Goal: Transaction & Acquisition: Obtain resource

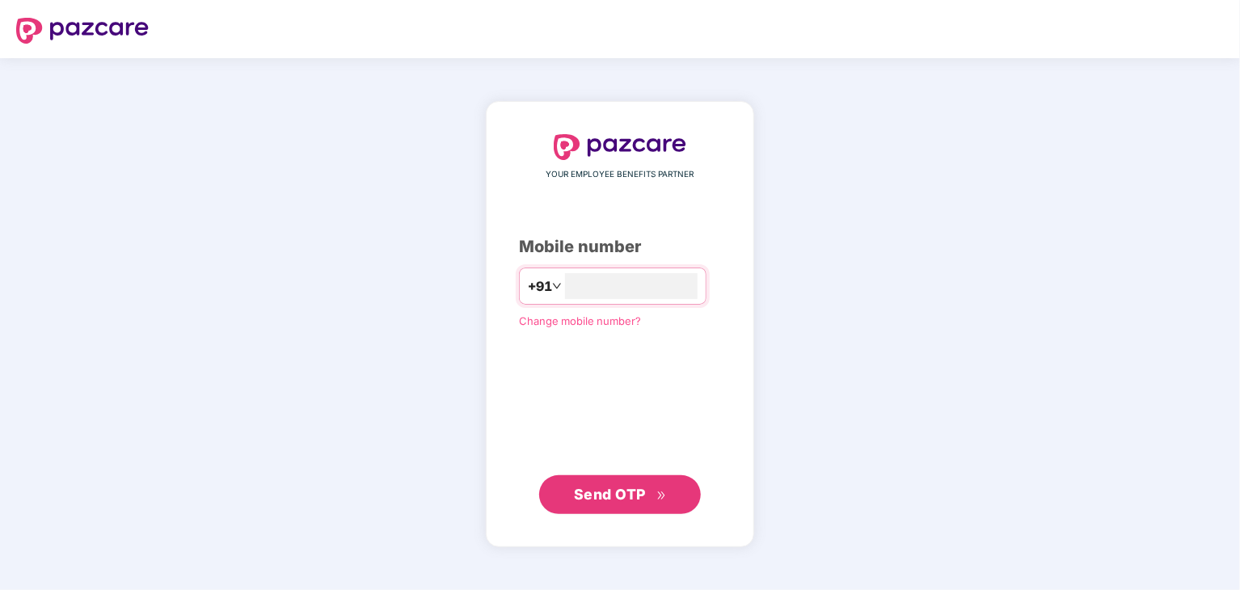
type input "**********"
click at [617, 495] on span "Send OTP" at bounding box center [610, 494] width 72 height 17
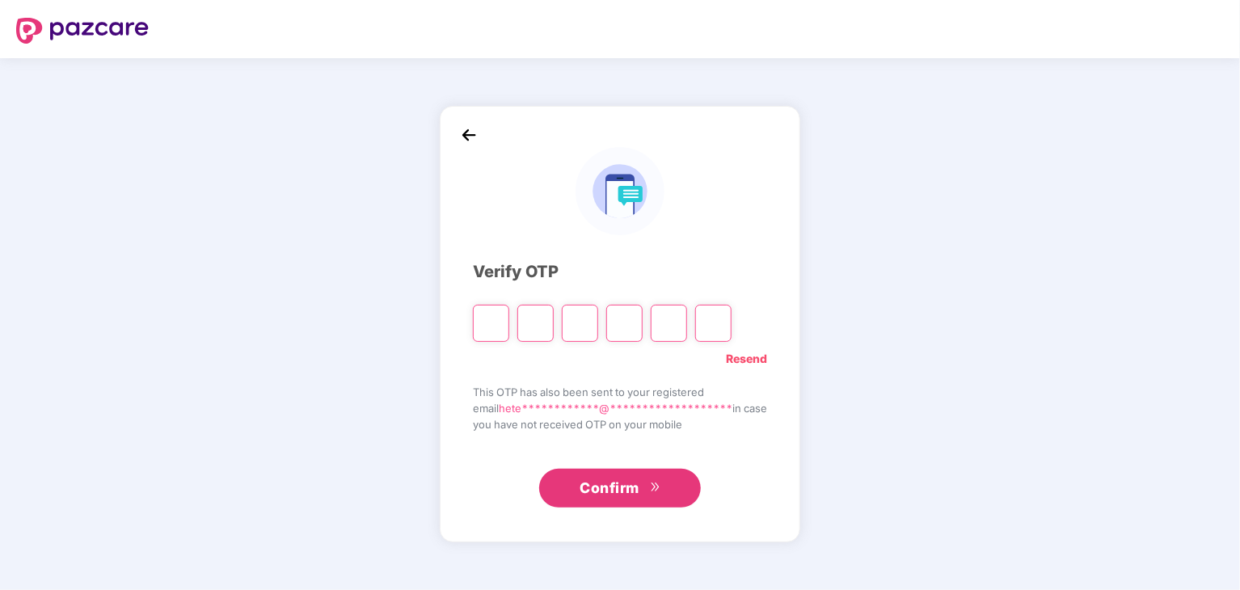
type input "*"
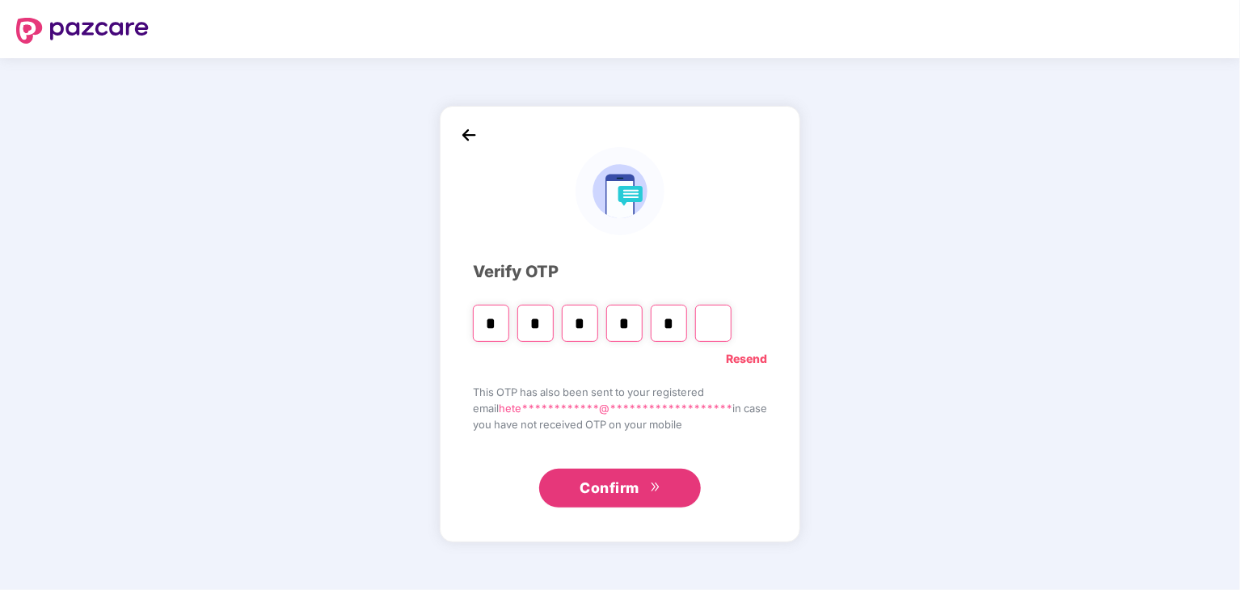
type input "*"
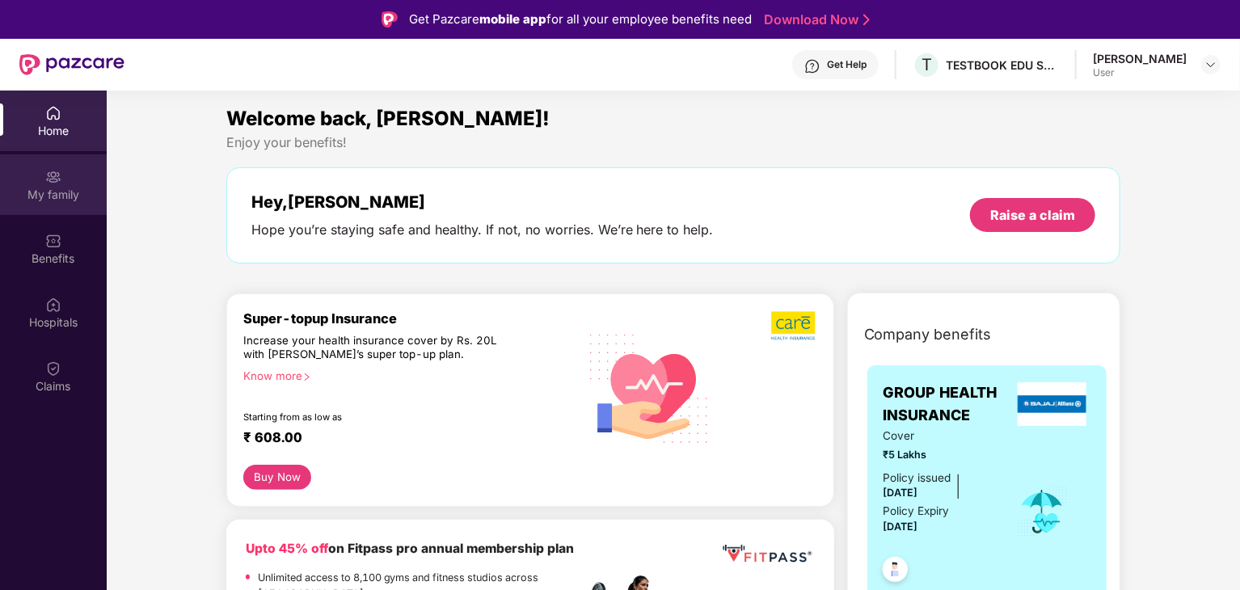
click at [53, 187] on div "My family" at bounding box center [53, 195] width 107 height 16
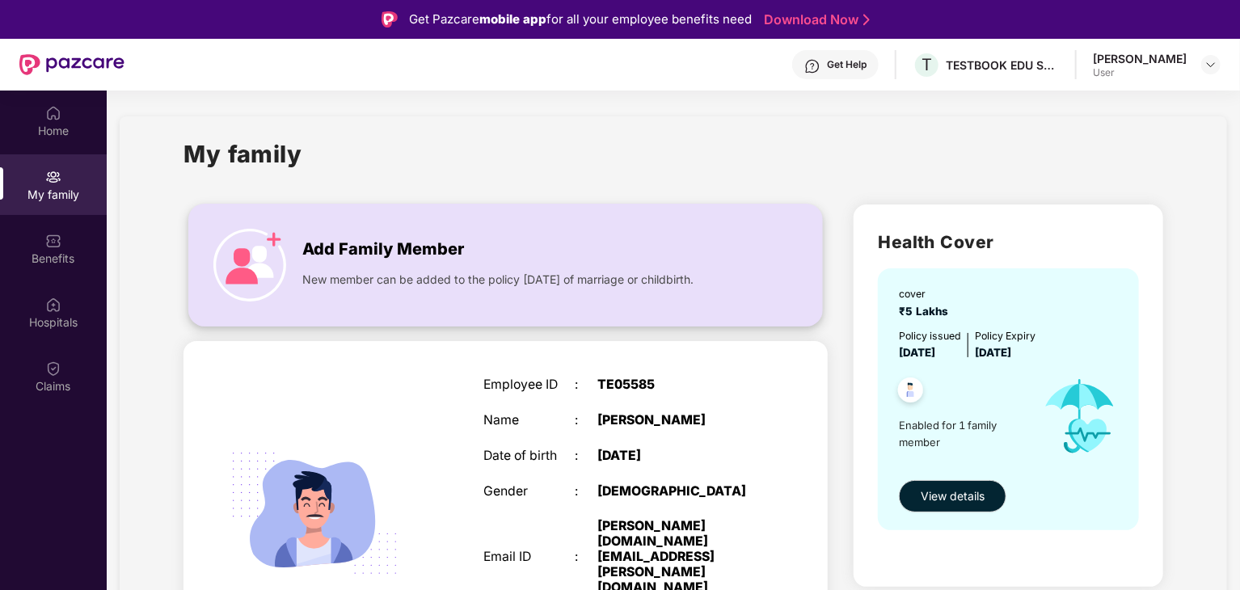
click at [432, 277] on span "New member can be added to the policy within 30 days of marriage or childbirth." at bounding box center [497, 280] width 391 height 18
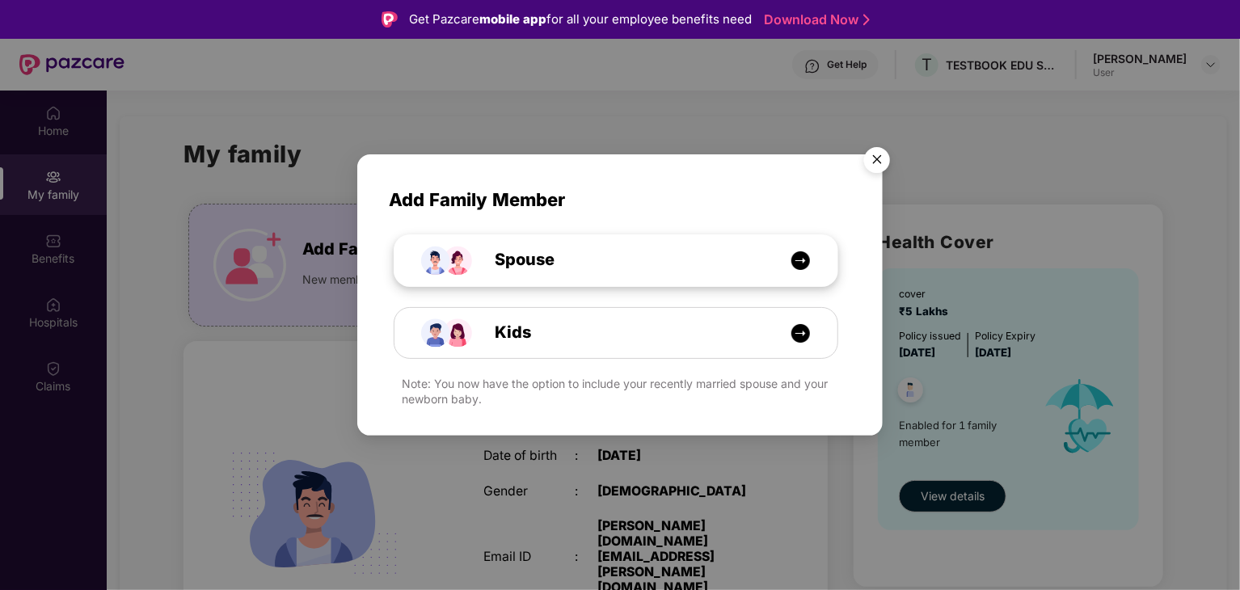
click at [540, 260] on span "Spouse" at bounding box center [506, 259] width 96 height 25
select select "****"
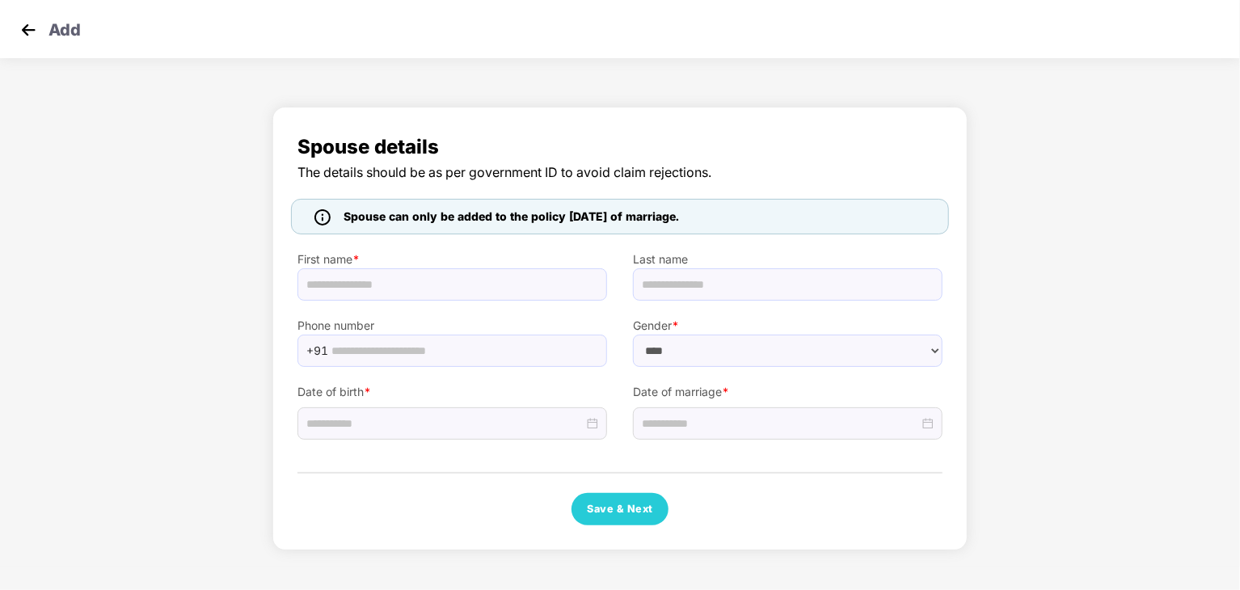
click at [24, 32] on img at bounding box center [28, 30] width 24 height 24
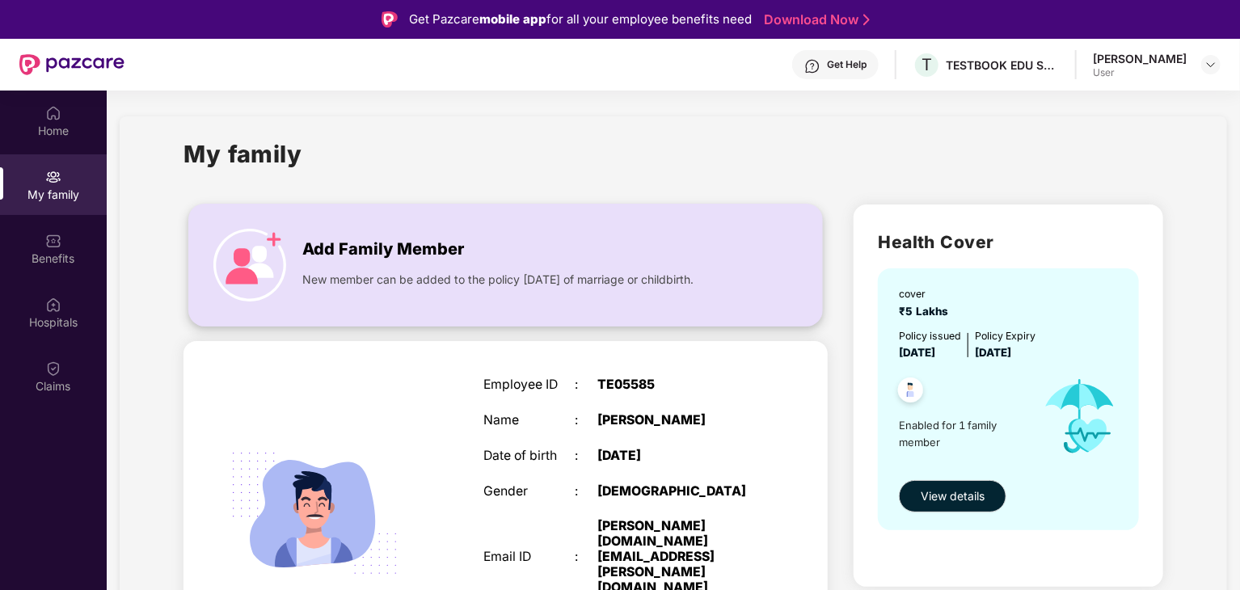
click at [454, 260] on span "Add Family Member" at bounding box center [383, 249] width 162 height 25
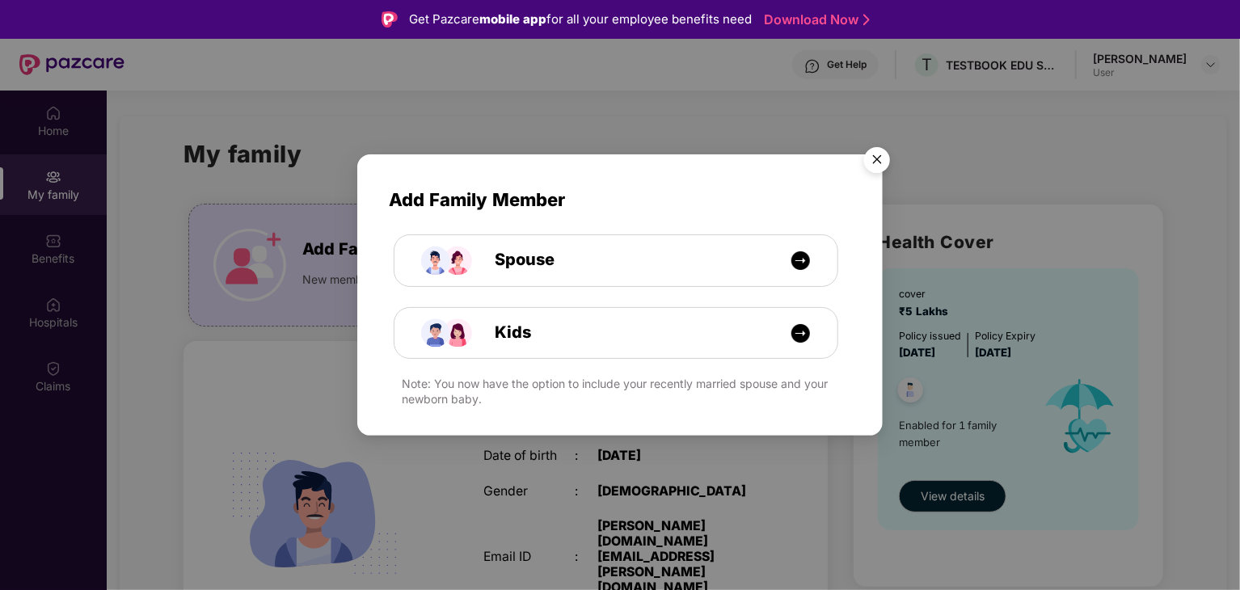
click at [530, 146] on div "Add Family Member Spouse Kids Note: You now have the option to include your rec…" at bounding box center [620, 295] width 1240 height 590
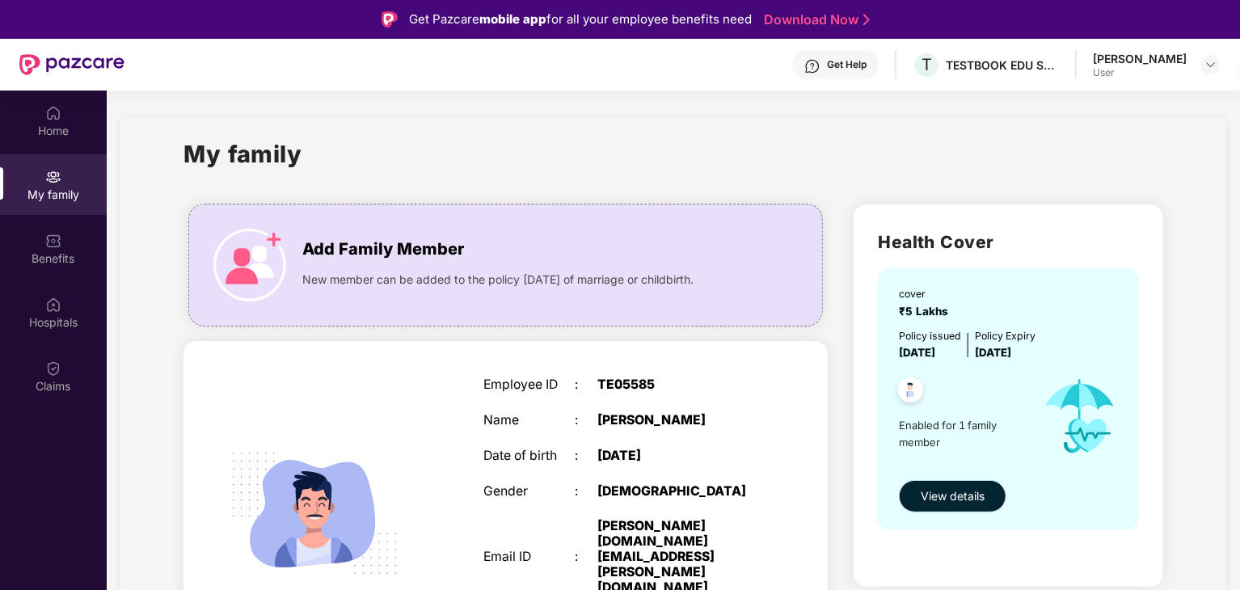
click at [973, 499] on span "View details" at bounding box center [953, 497] width 64 height 18
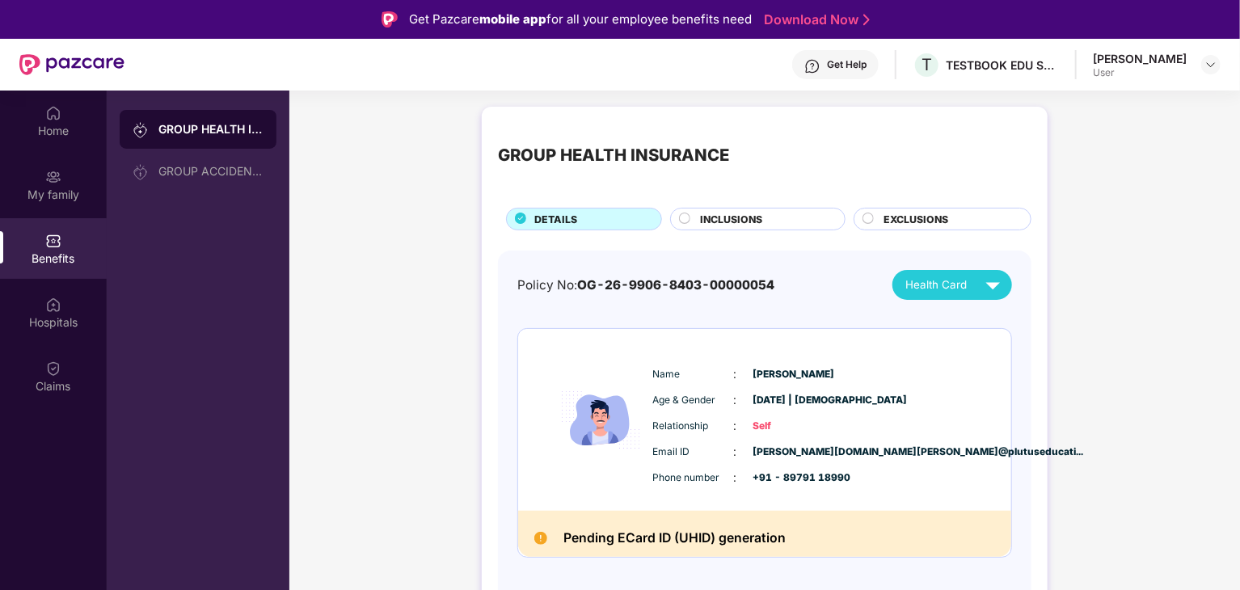
click at [760, 222] on span "INCLUSIONS" at bounding box center [731, 219] width 62 height 15
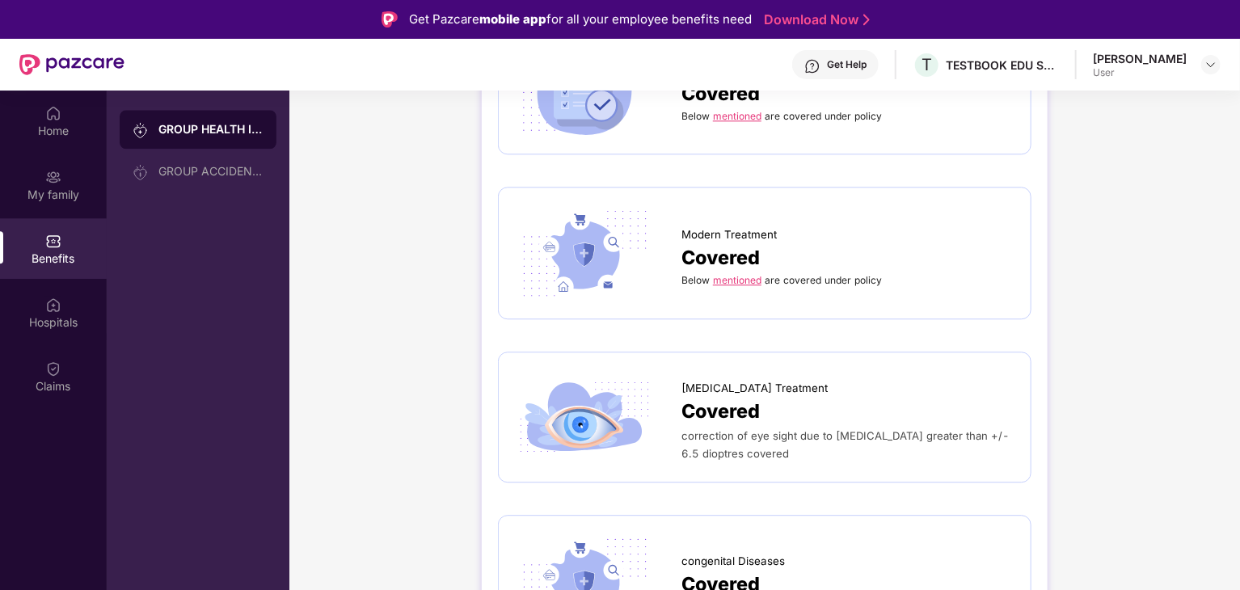
scroll to position [2063, 0]
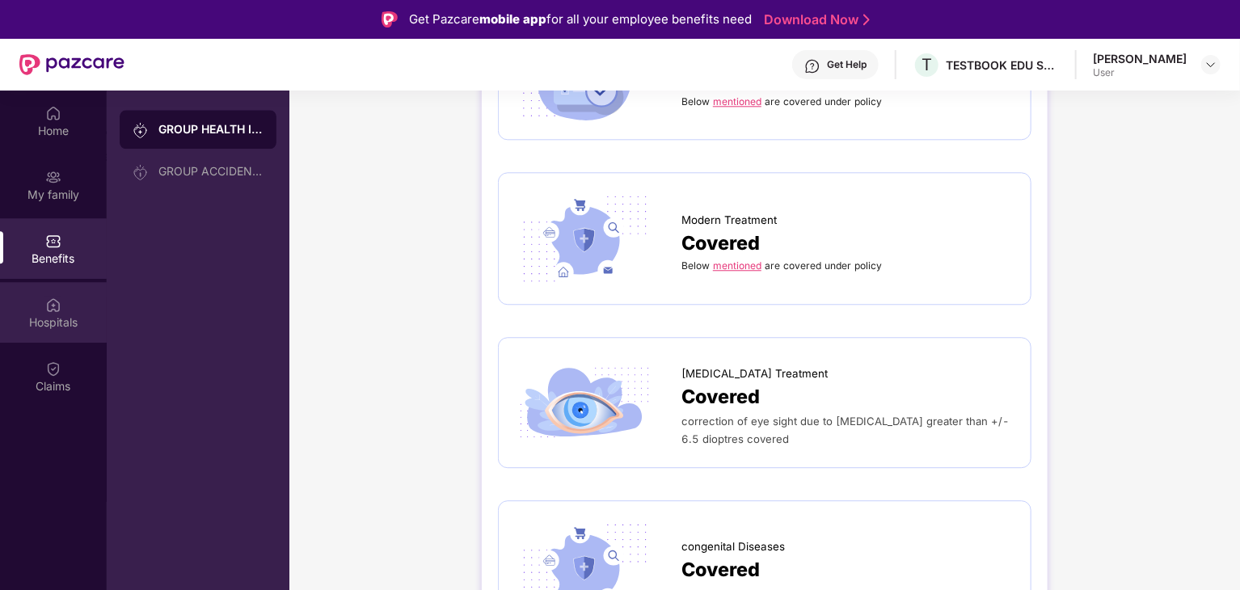
click at [82, 305] on div "Hospitals" at bounding box center [53, 312] width 107 height 61
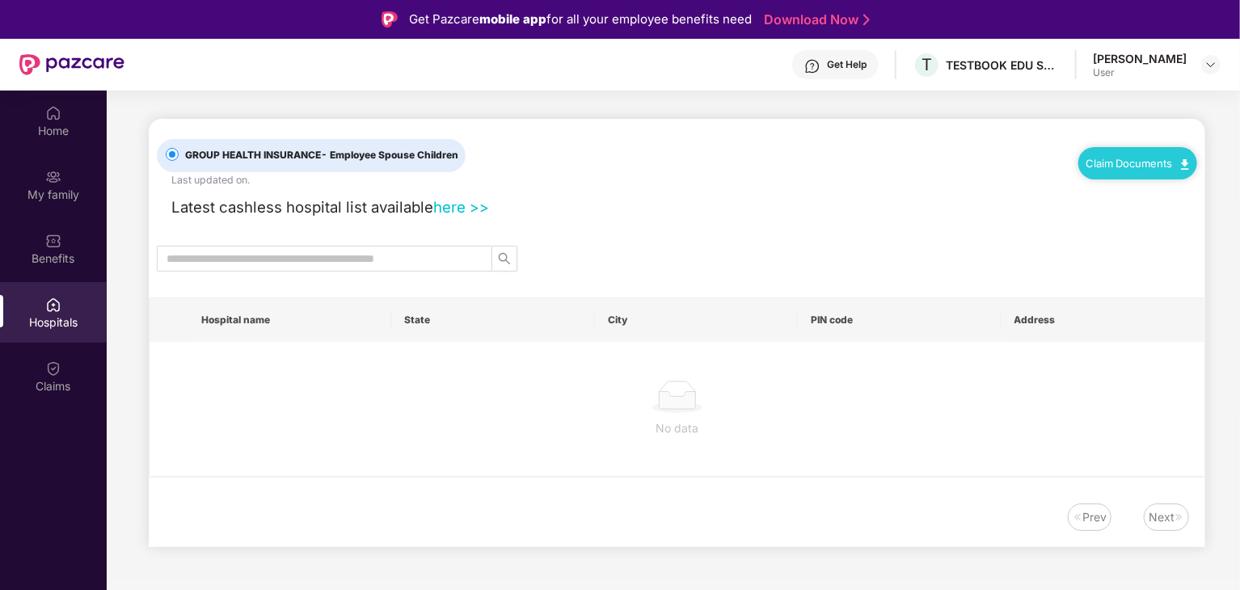
scroll to position [0, 0]
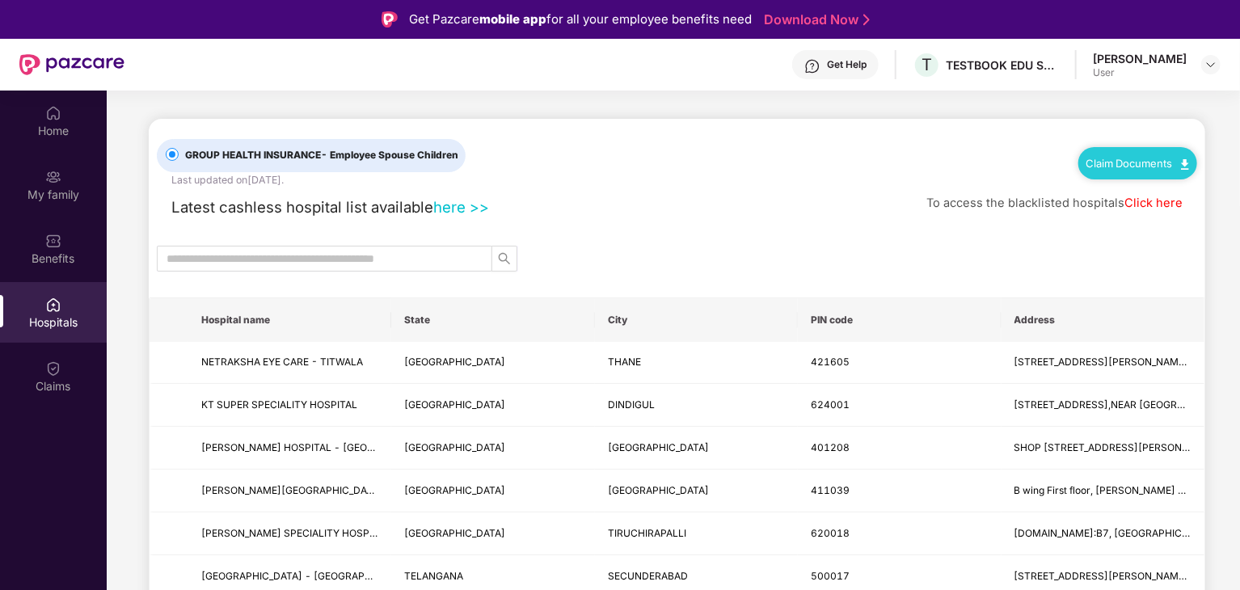
click at [430, 315] on th "State" at bounding box center [492, 320] width 203 height 44
click at [424, 256] on input "text" at bounding box center [318, 259] width 303 height 18
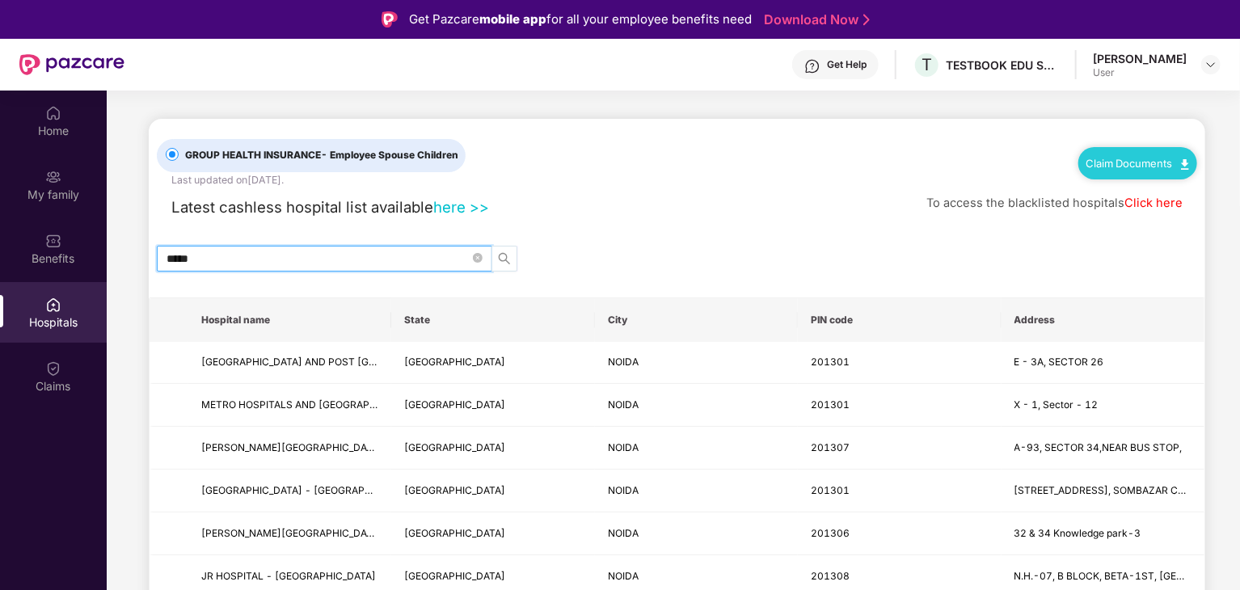
click at [513, 256] on span "search" at bounding box center [504, 258] width 24 height 13
drag, startPoint x: 307, startPoint y: 259, endPoint x: 60, endPoint y: 285, distance: 248.8
click at [60, 285] on div "Home My family Benefits Hospitals Claims GROUP HEALTH INSURANCE - Employee Spou…" at bounding box center [620, 386] width 1240 height 590
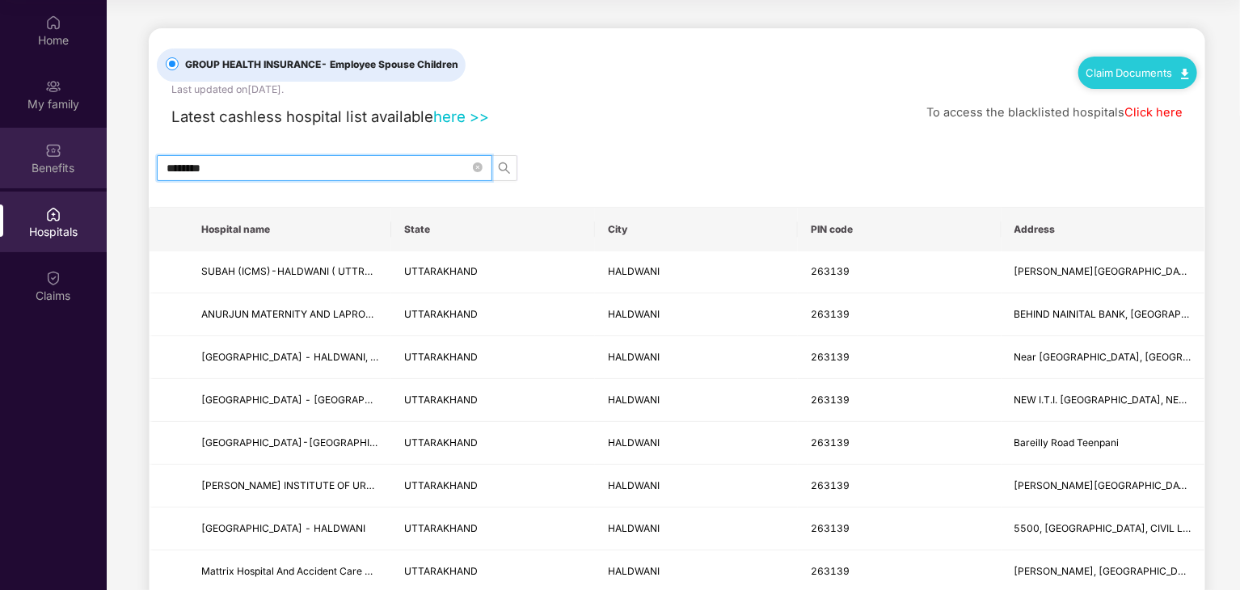
drag, startPoint x: 230, startPoint y: 167, endPoint x: 24, endPoint y: 188, distance: 206.4
click at [24, 188] on div "Home My family Benefits Hospitals Claims GROUP HEALTH INSURANCE - Employee Spou…" at bounding box center [620, 295] width 1240 height 590
type input "********"
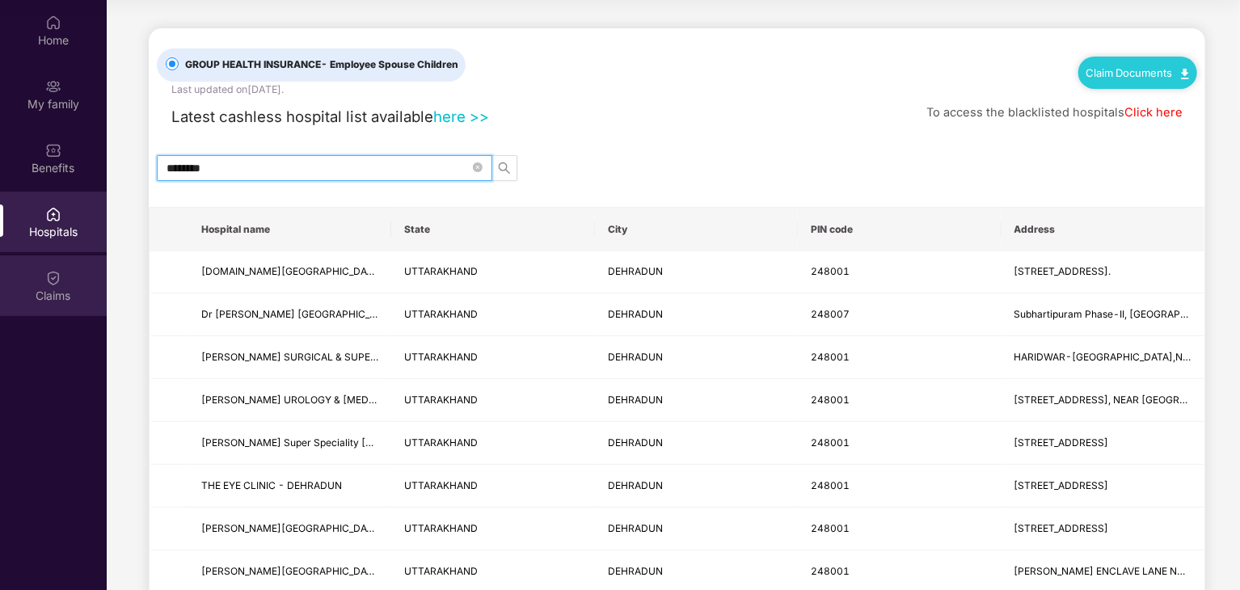
click at [78, 284] on div "Claims" at bounding box center [53, 286] width 107 height 61
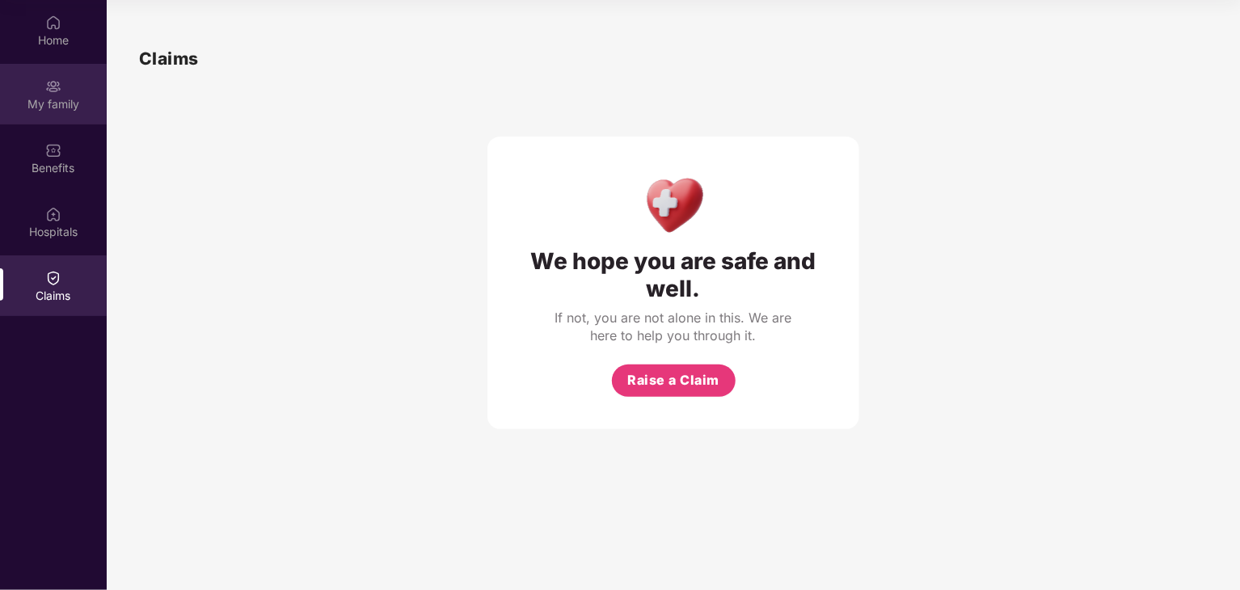
click at [78, 87] on div "My family" at bounding box center [53, 94] width 107 height 61
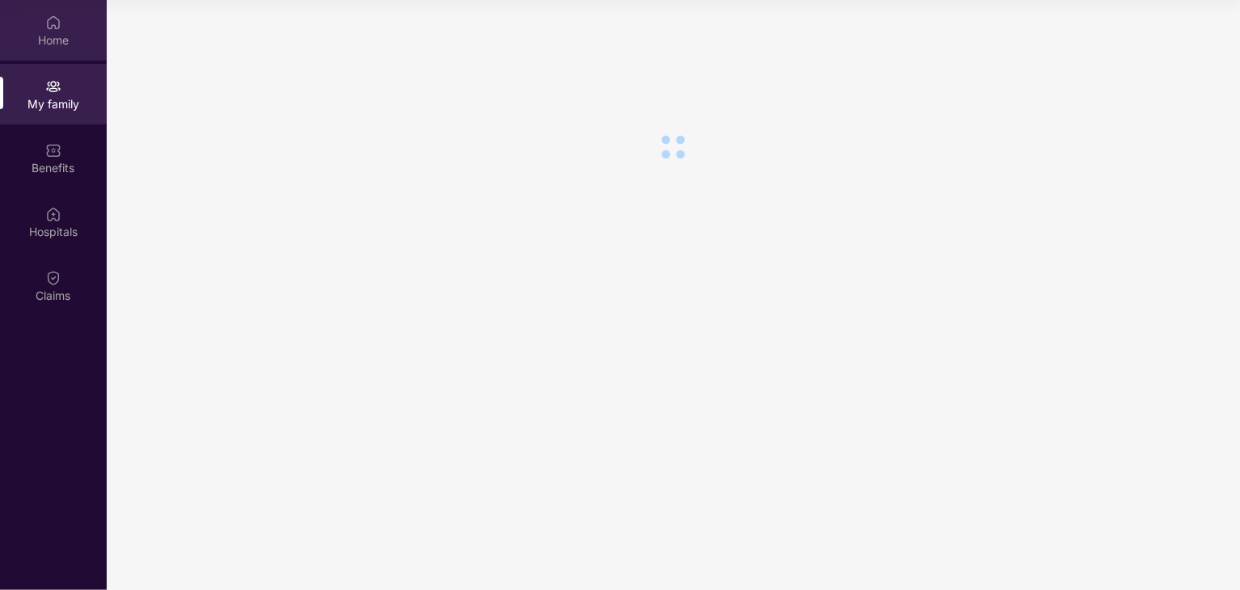
click at [68, 36] on div "Home" at bounding box center [53, 40] width 107 height 16
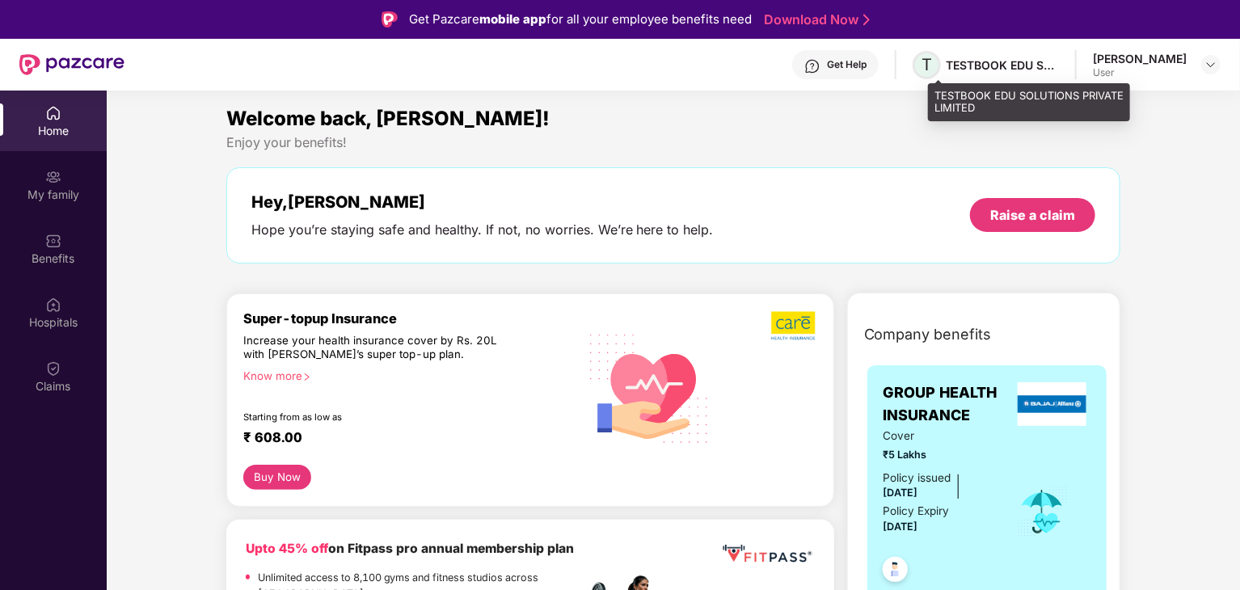
click at [932, 71] on span "T" at bounding box center [927, 64] width 11 height 19
click at [935, 64] on span "T" at bounding box center [927, 65] width 28 height 28
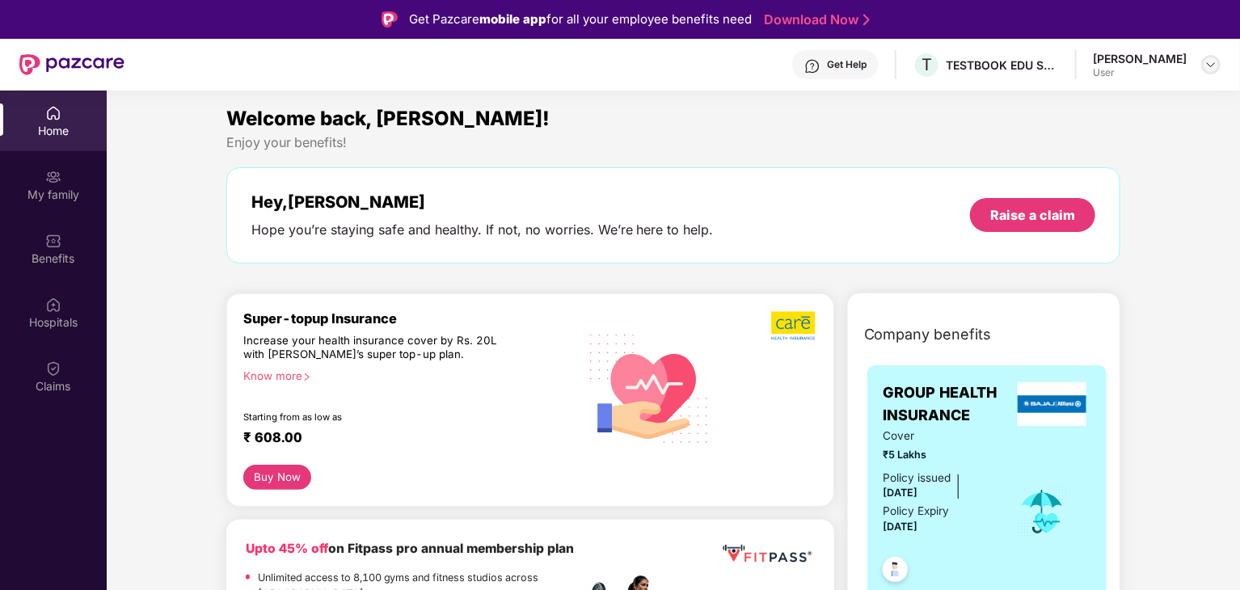
click at [1211, 70] on img at bounding box center [1211, 64] width 13 height 13
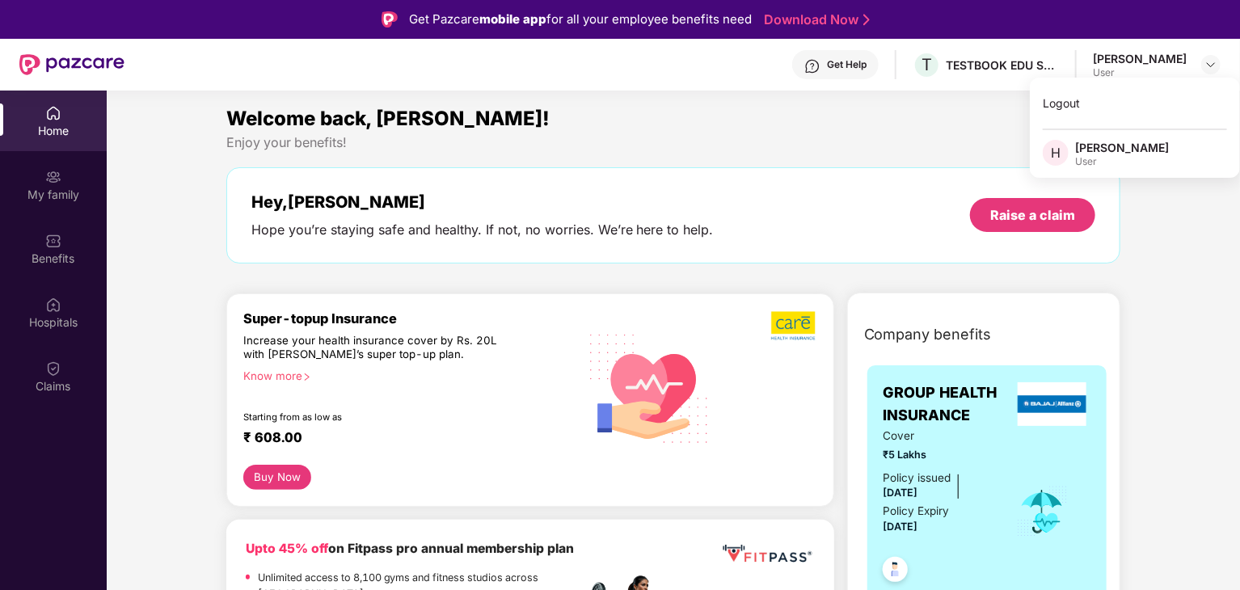
click at [534, 120] on div "Welcome back, [PERSON_NAME]!" at bounding box center [673, 118] width 895 height 31
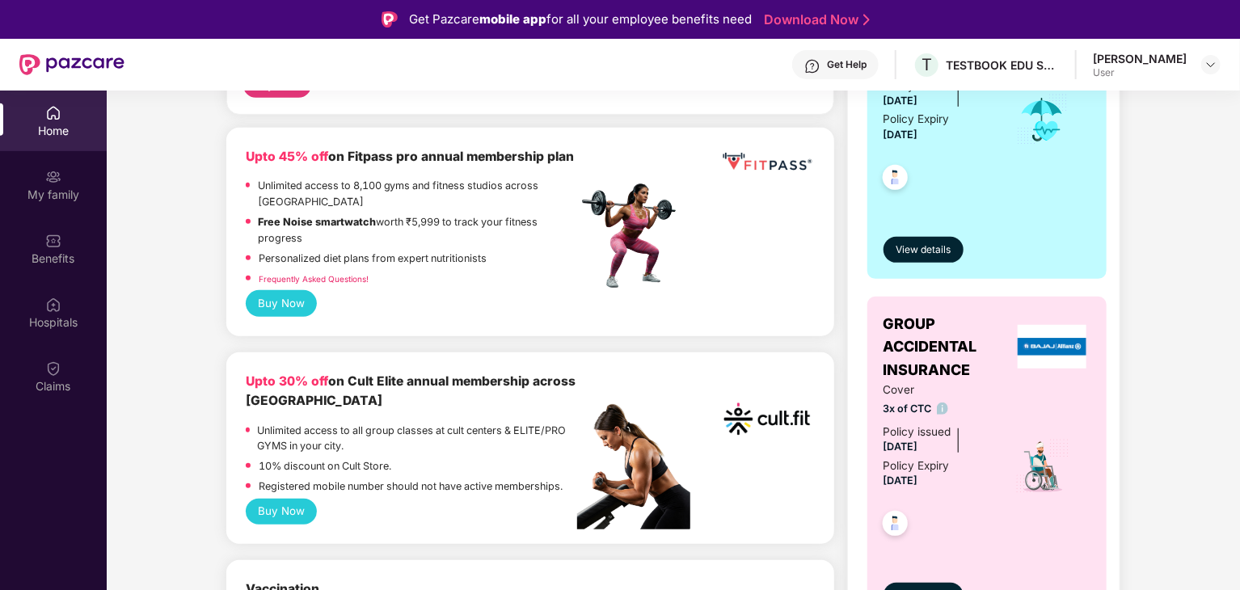
scroll to position [473, 0]
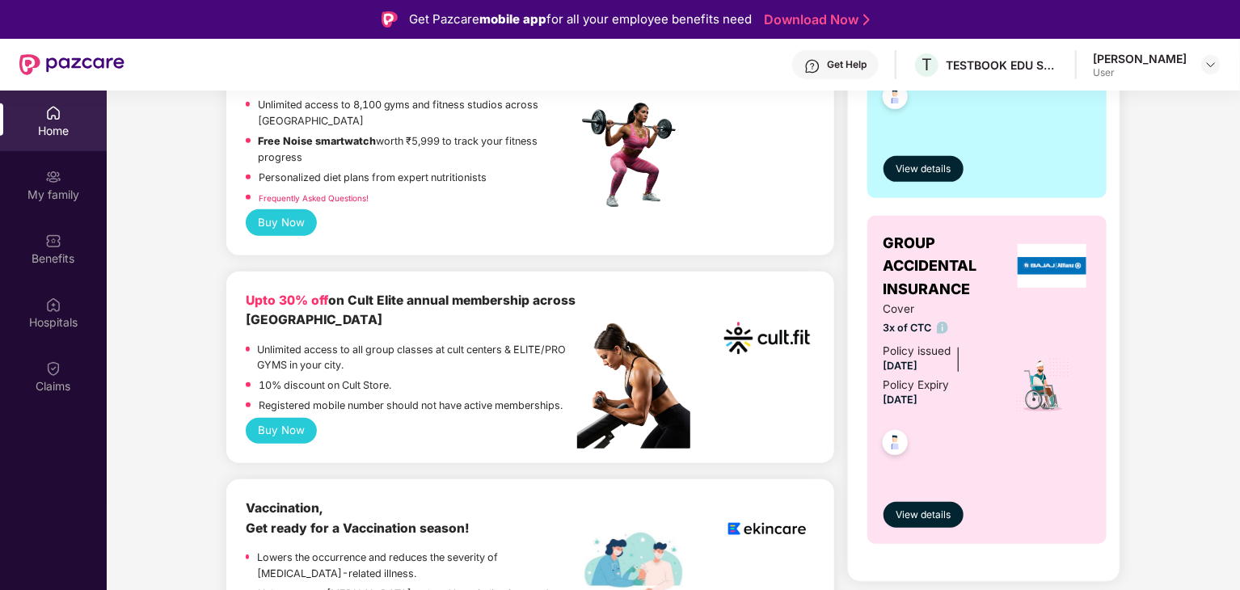
click at [296, 431] on button "Buy Now" at bounding box center [282, 431] width 72 height 26
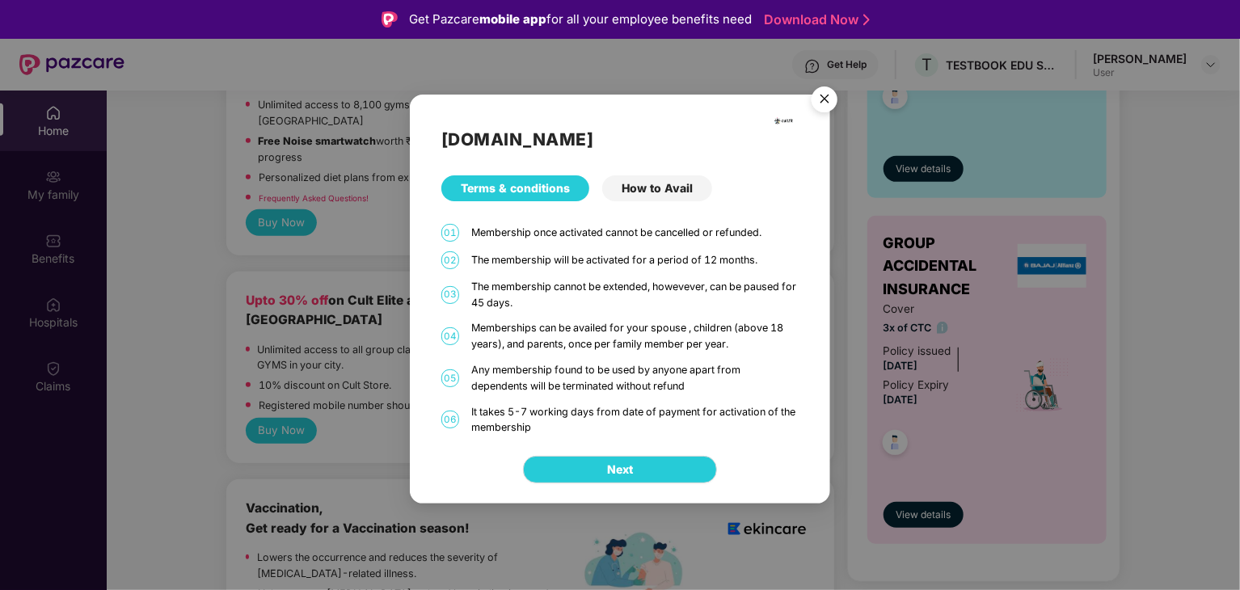
click at [679, 183] on div "How to Avail" at bounding box center [657, 188] width 110 height 26
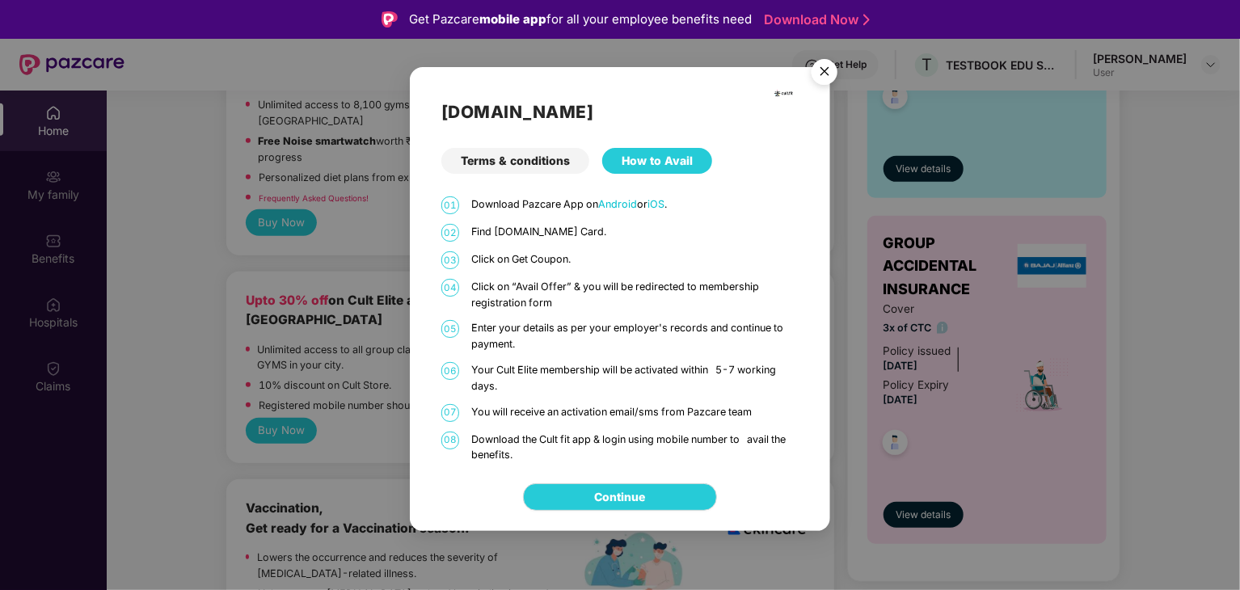
click at [813, 70] on img "Close" at bounding box center [824, 74] width 45 height 45
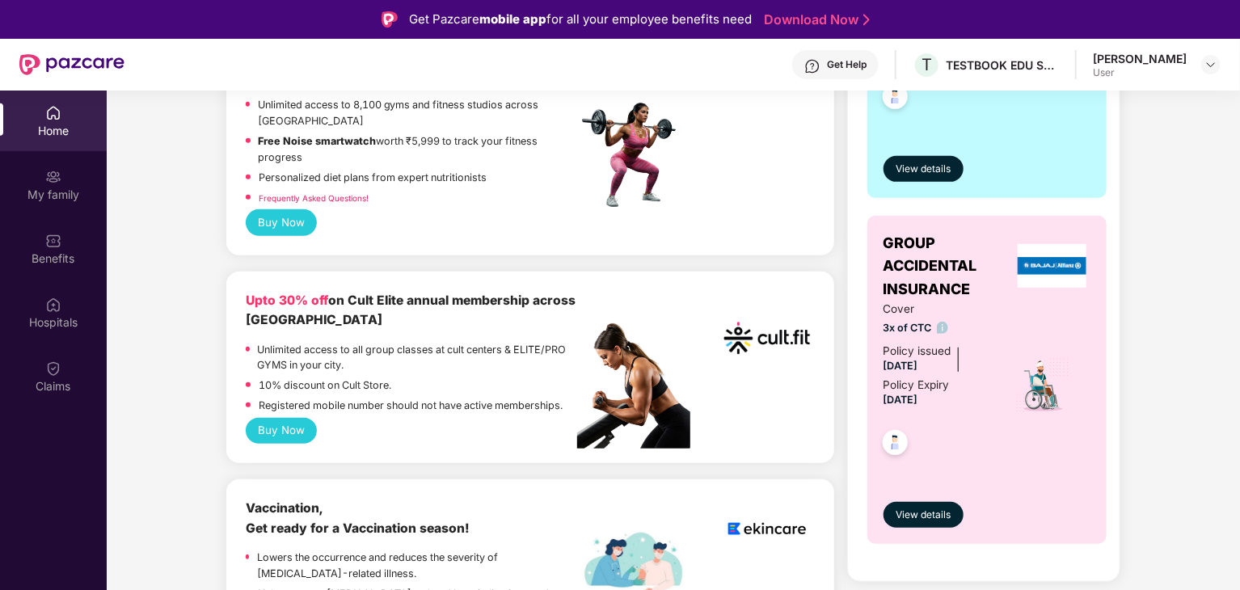
click at [291, 222] on button "Buy Now" at bounding box center [282, 222] width 72 height 26
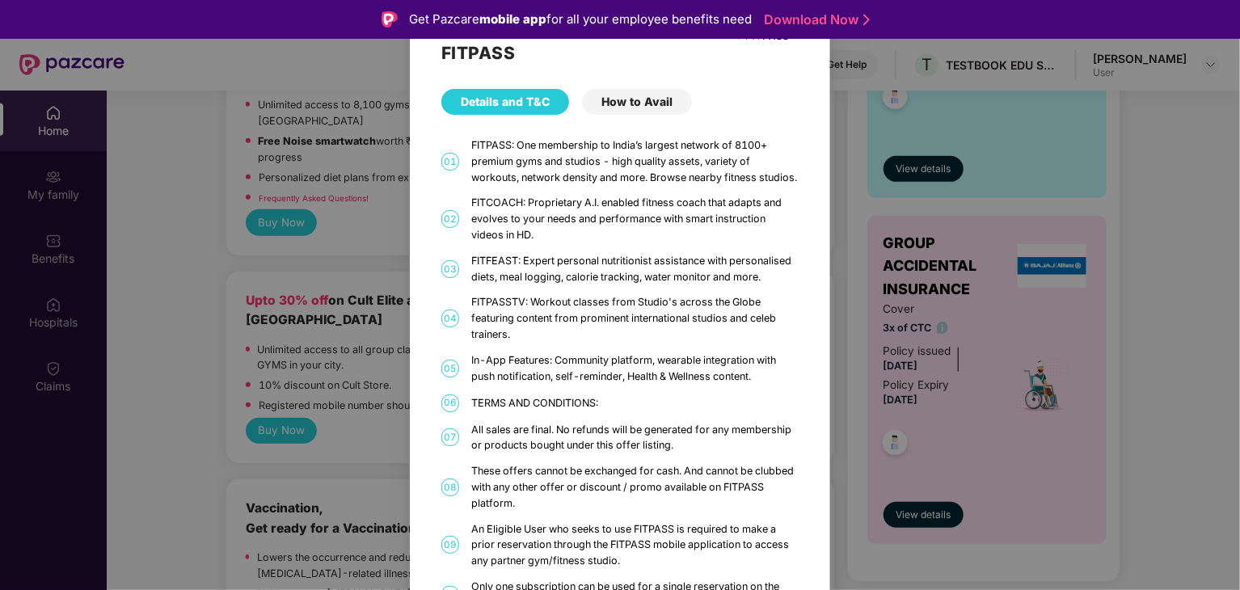
click at [274, 214] on div "FITPASS Details and T&C How to Avail 01 FITPASS: One membership to India’s larg…" at bounding box center [620, 295] width 1240 height 590
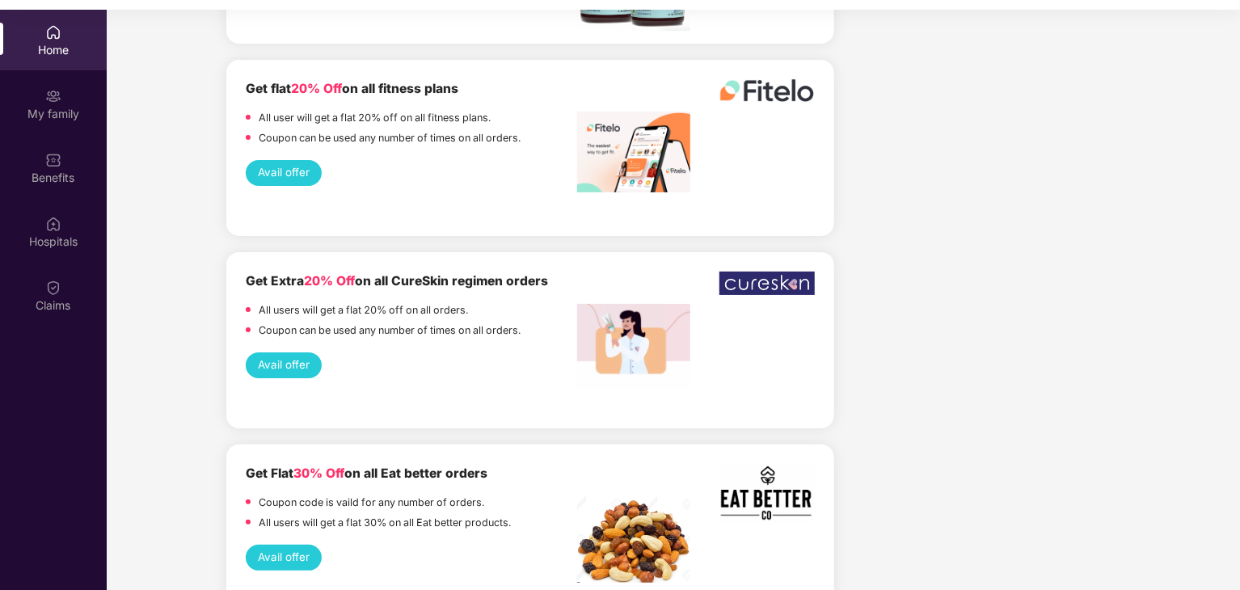
scroll to position [91, 0]
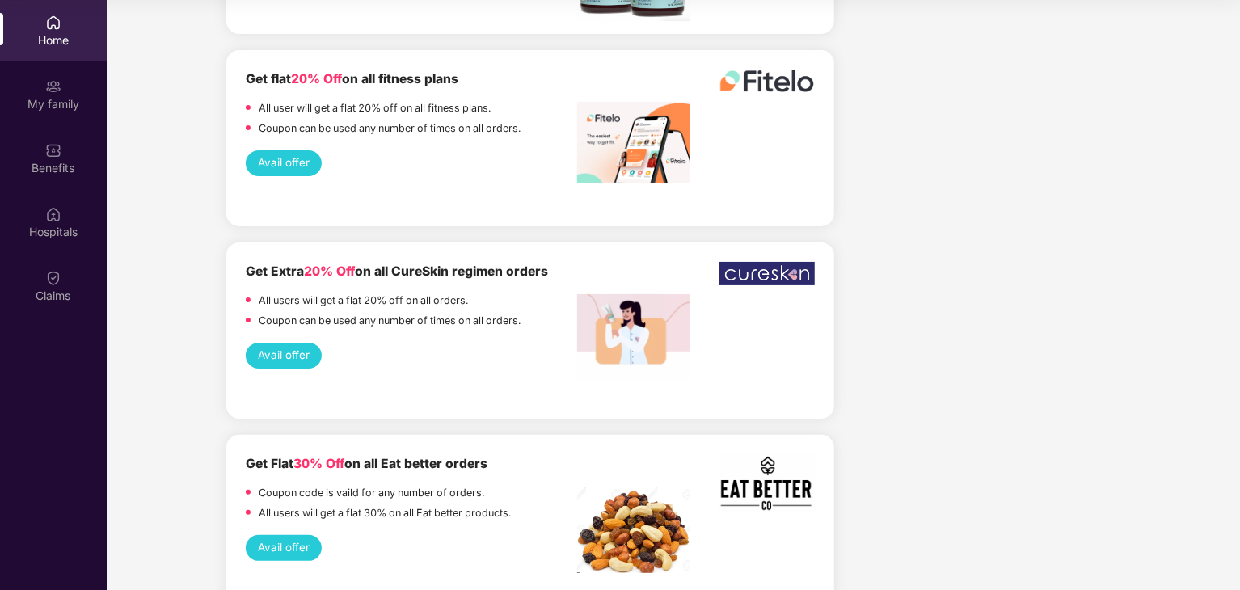
click at [285, 535] on button "Avail offer" at bounding box center [284, 548] width 77 height 26
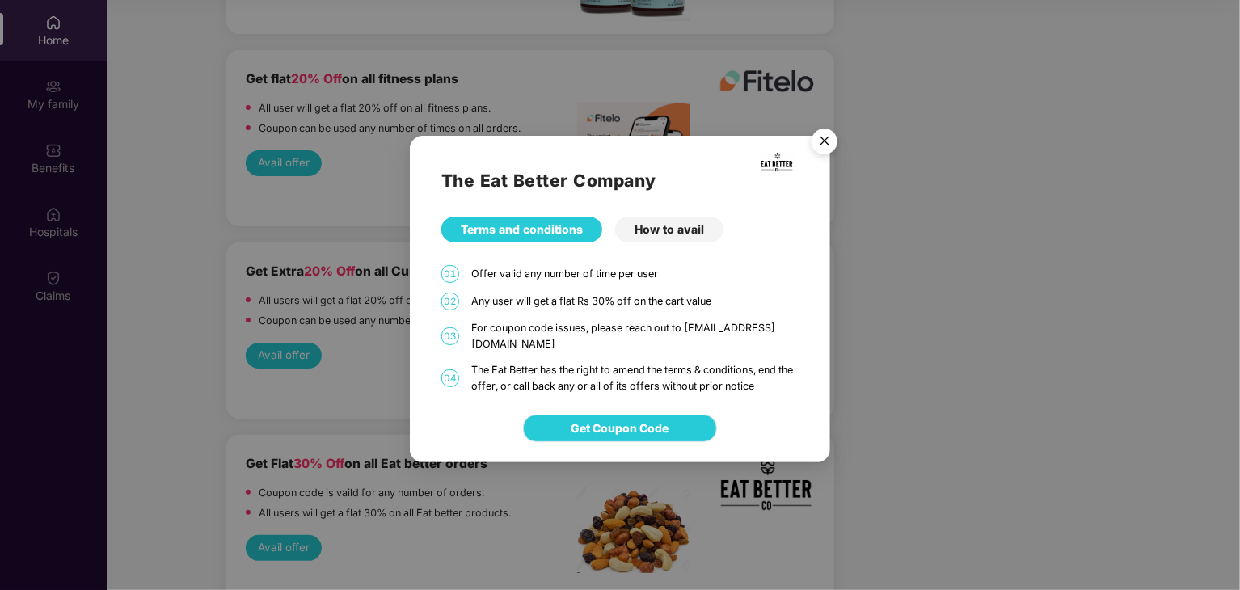
click at [638, 421] on span "Get Coupon Code" at bounding box center [621, 429] width 98 height 18
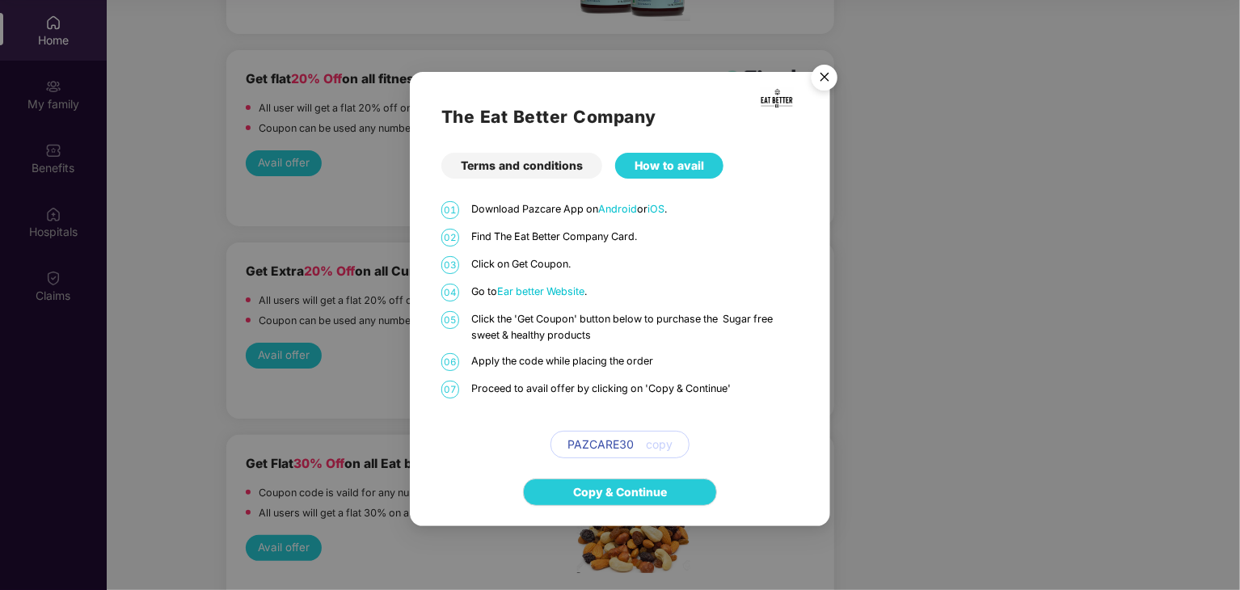
click at [654, 441] on span "copy" at bounding box center [659, 445] width 27 height 18
drag, startPoint x: 633, startPoint y: 445, endPoint x: 591, endPoint y: 448, distance: 42.2
click at [591, 448] on div "PAZCARE30 copy" at bounding box center [620, 444] width 139 height 27
click at [613, 491] on link "Copy & Continue" at bounding box center [620, 493] width 94 height 18
click at [823, 73] on img "Close" at bounding box center [824, 79] width 45 height 45
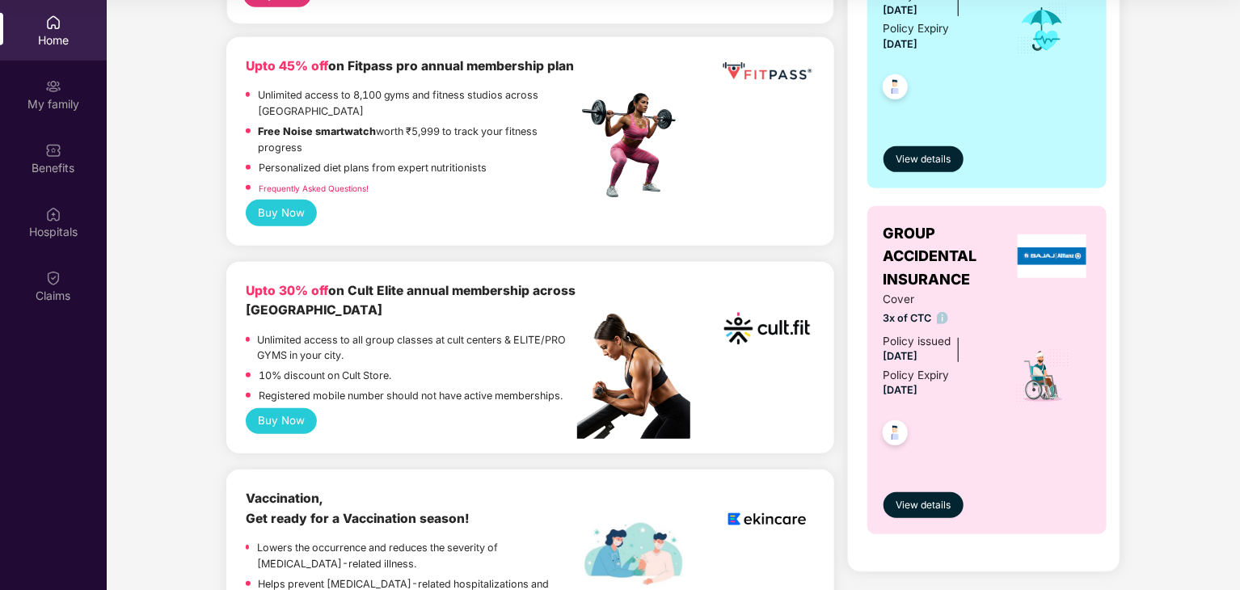
scroll to position [0, 0]
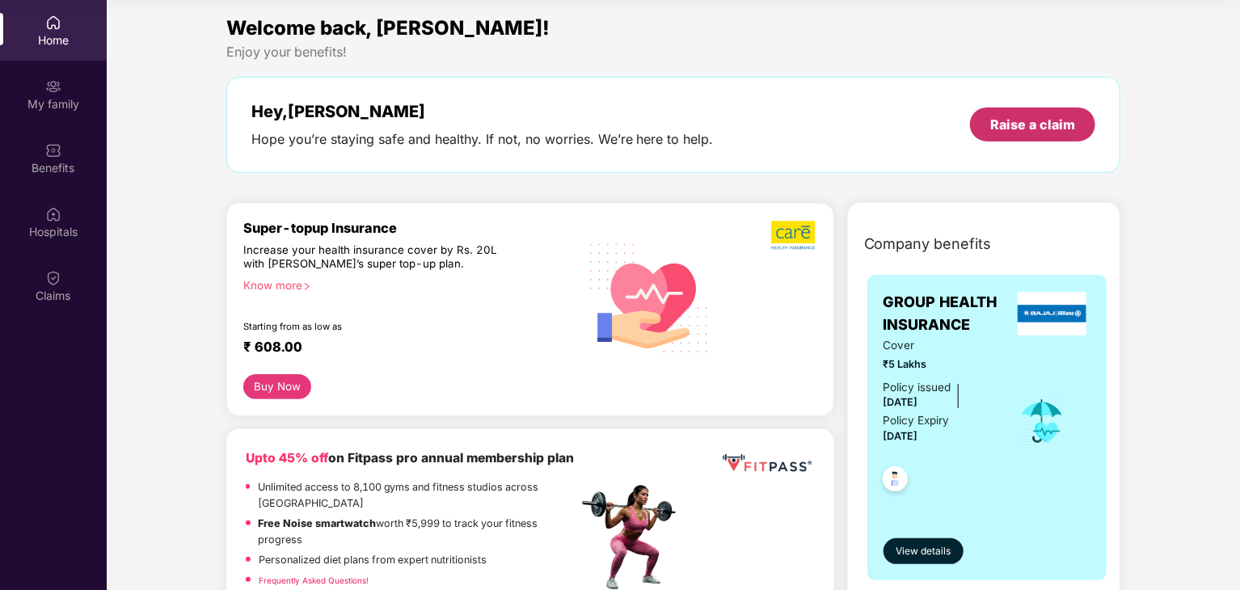
click at [1011, 127] on div "Raise a claim" at bounding box center [1032, 125] width 85 height 18
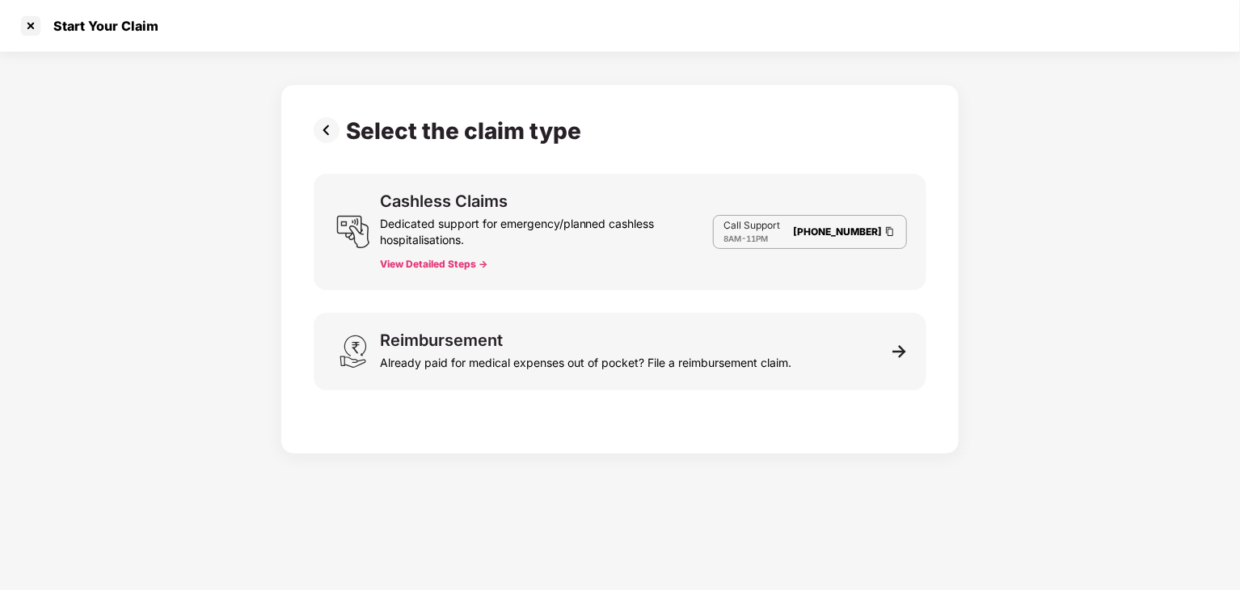
scroll to position [39, 0]
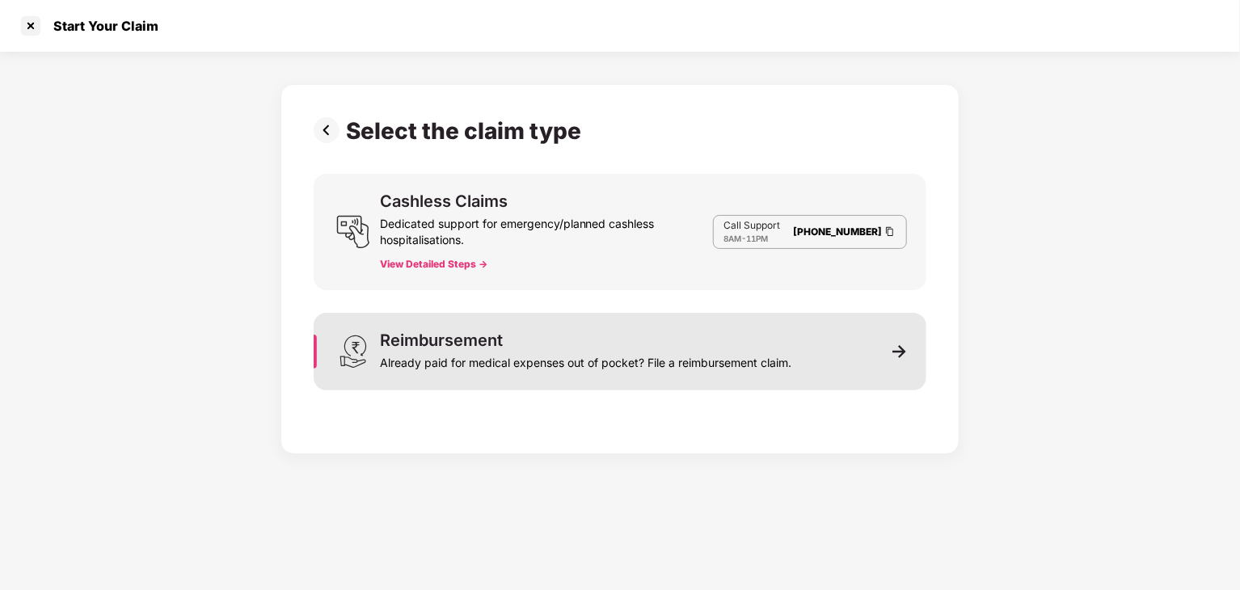
click at [897, 340] on div "Reimbursement Already paid for medical expenses out of pocket? File a reimburse…" at bounding box center [620, 352] width 613 height 78
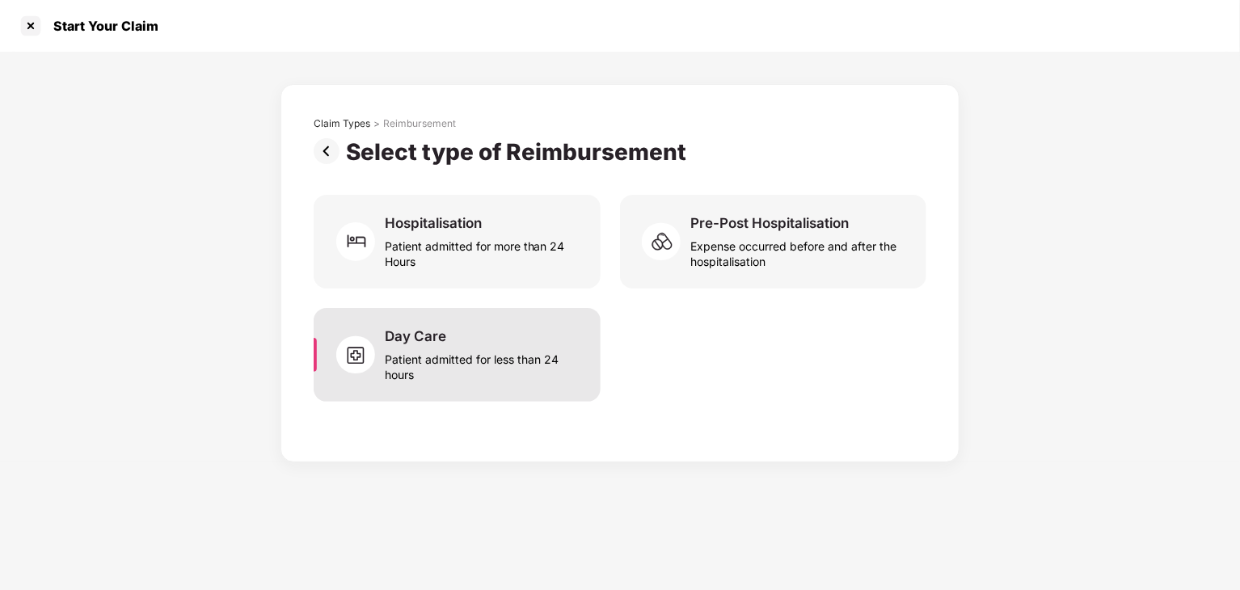
click at [498, 362] on div "Patient admitted for less than 24 hours" at bounding box center [483, 363] width 196 height 37
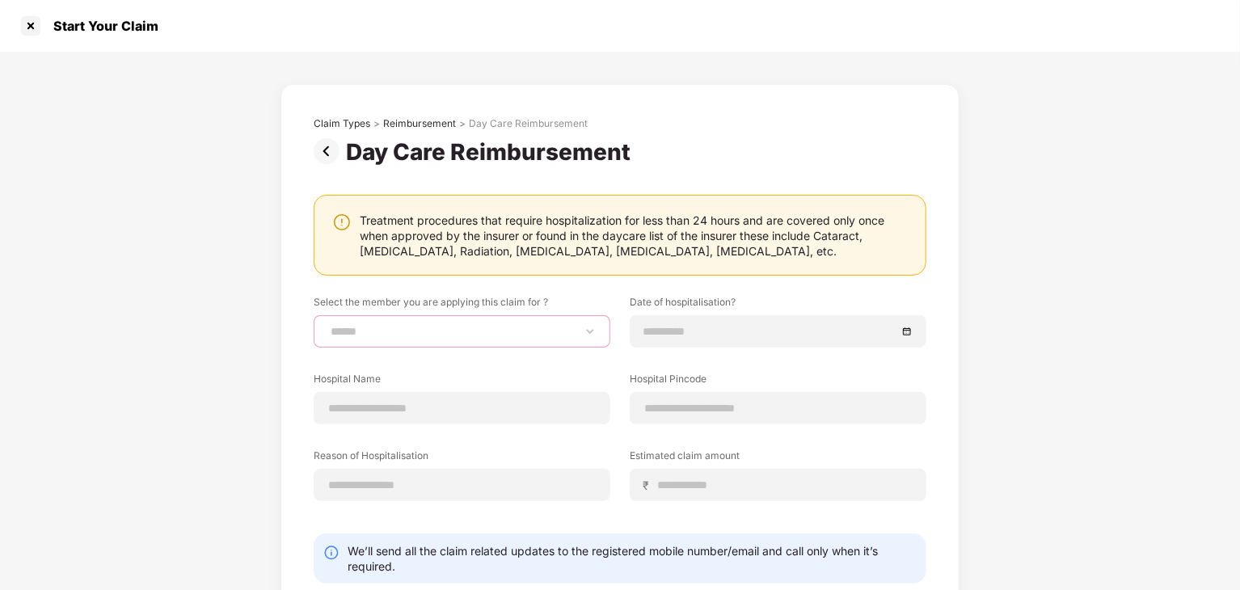
click at [426, 335] on select "**********" at bounding box center [461, 331] width 269 height 13
select select "**********"
click at [327, 325] on select "**********" at bounding box center [461, 331] width 269 height 13
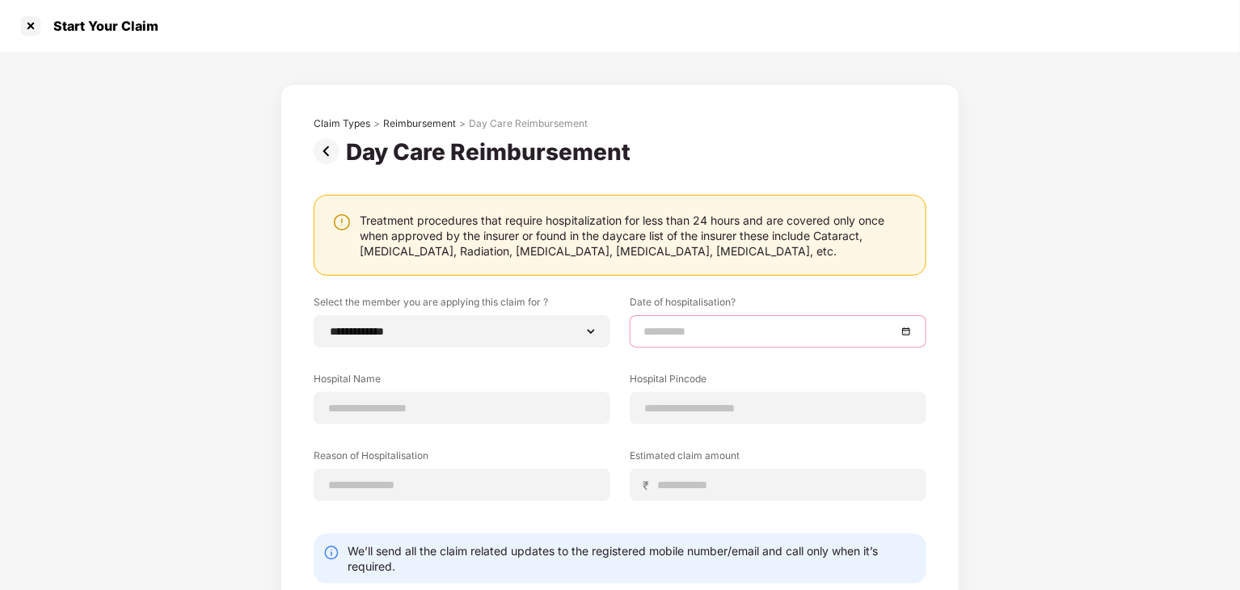
click at [754, 327] on input at bounding box center [770, 332] width 253 height 18
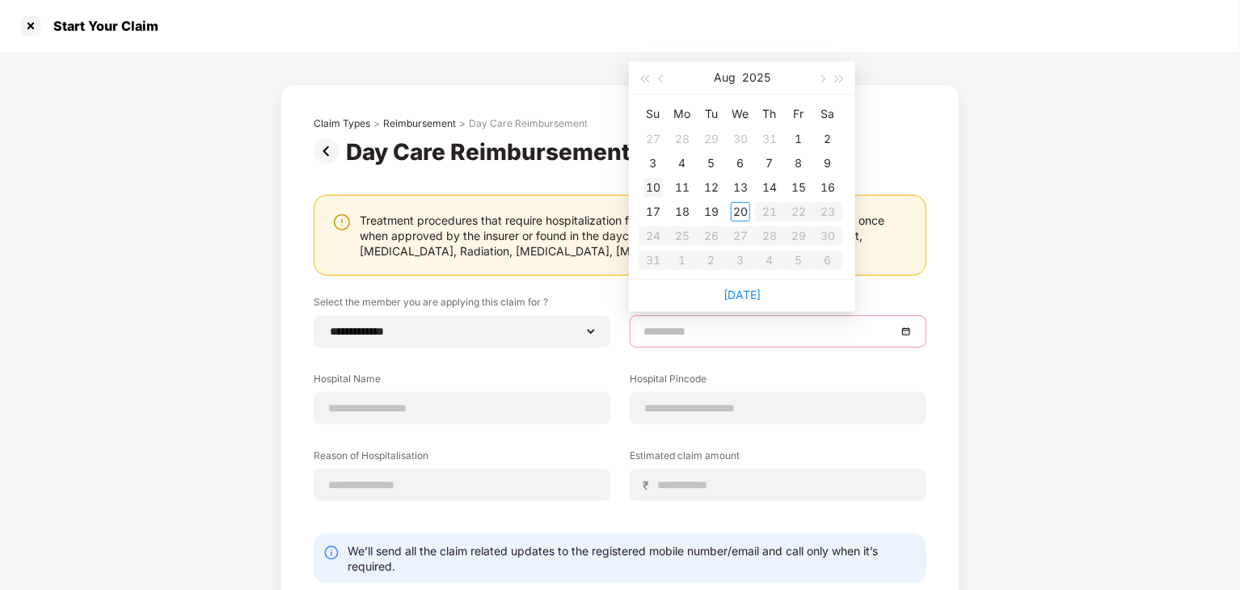
type input "**********"
click at [653, 185] on div "10" at bounding box center [653, 187] width 19 height 19
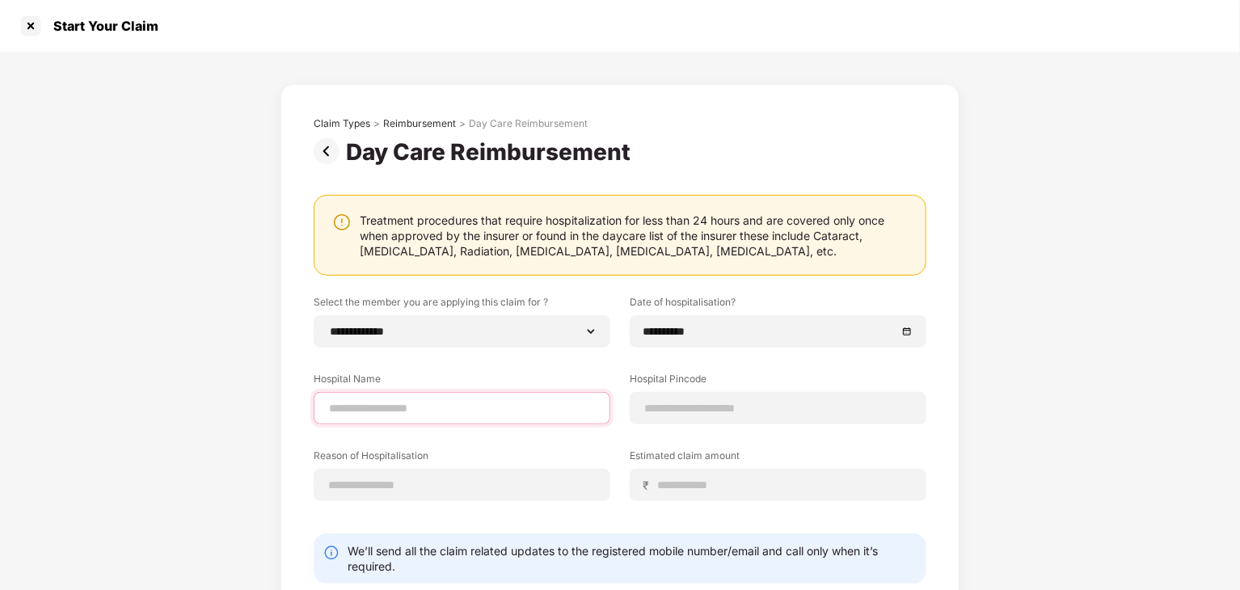
click at [572, 403] on input at bounding box center [461, 408] width 269 height 17
type input "**********"
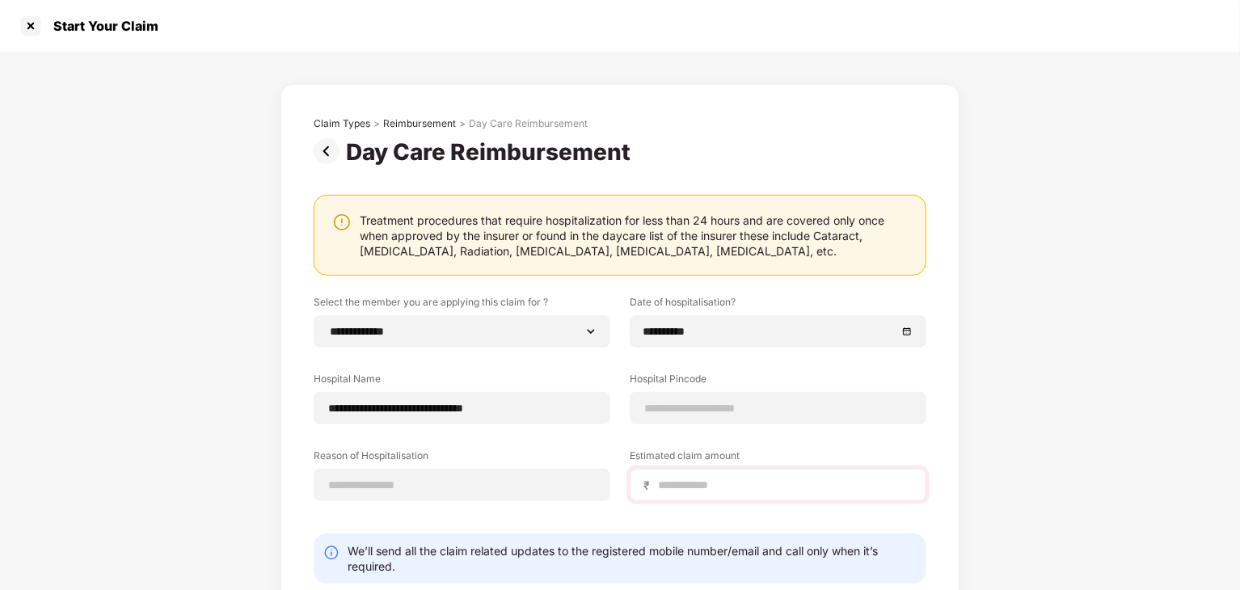
click at [749, 475] on div "Estimated claim amount ₹" at bounding box center [778, 475] width 297 height 53
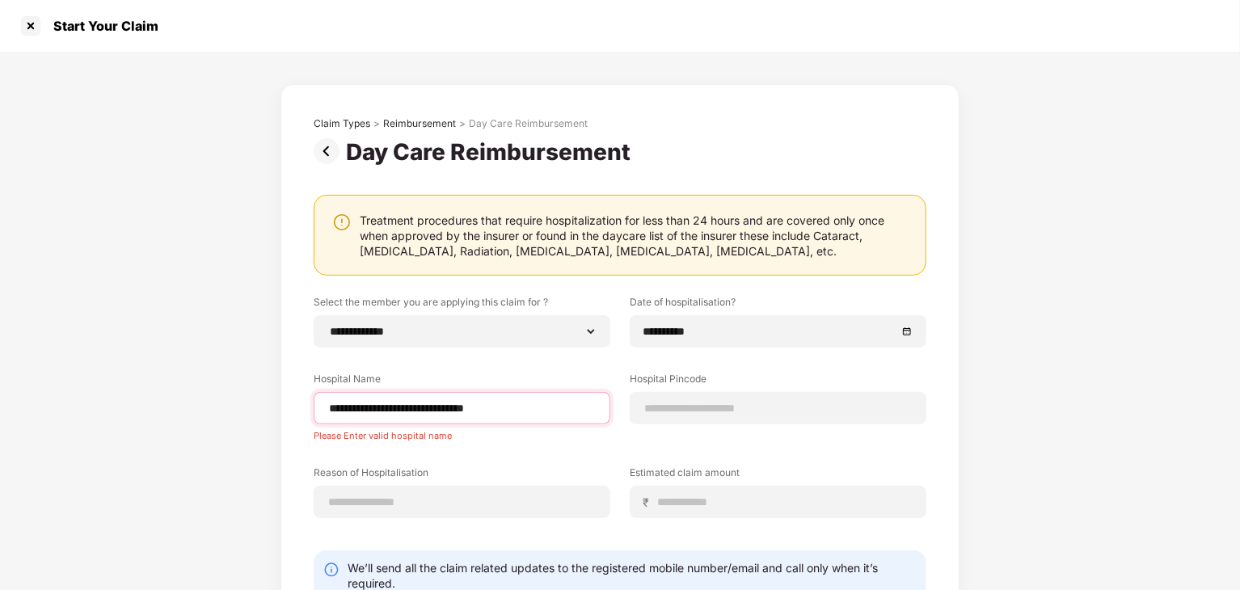
drag, startPoint x: 486, startPoint y: 403, endPoint x: 294, endPoint y: 391, distance: 192.8
click at [294, 391] on div "**********" at bounding box center [620, 392] width 679 height 616
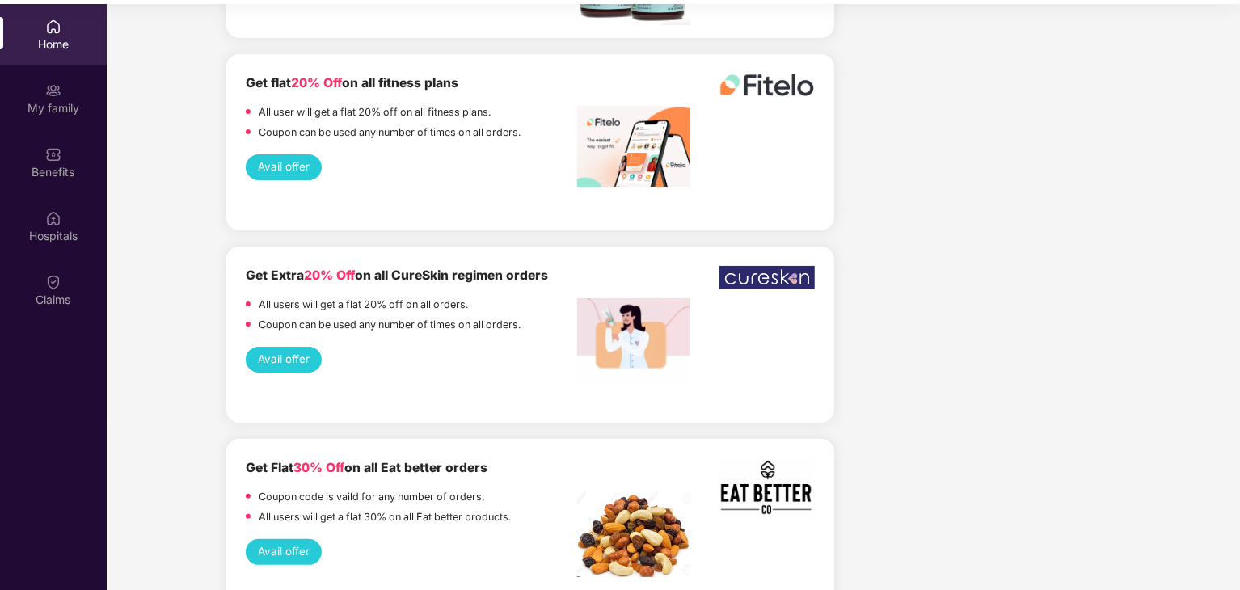
scroll to position [91, 0]
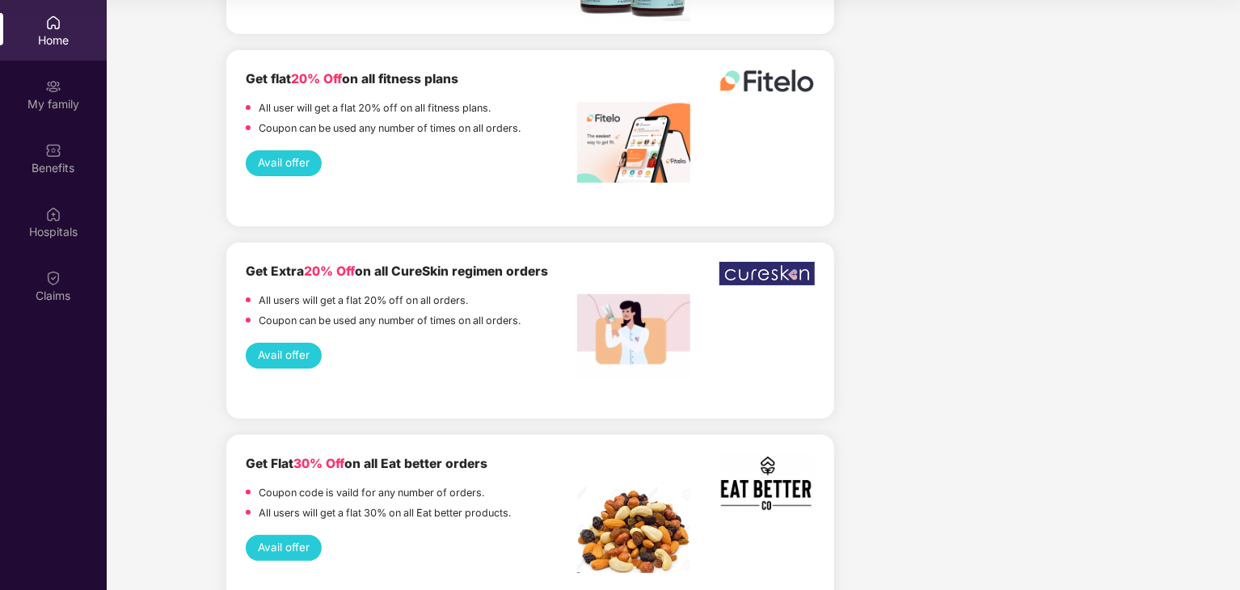
click at [289, 535] on button "Avail offer" at bounding box center [284, 548] width 77 height 26
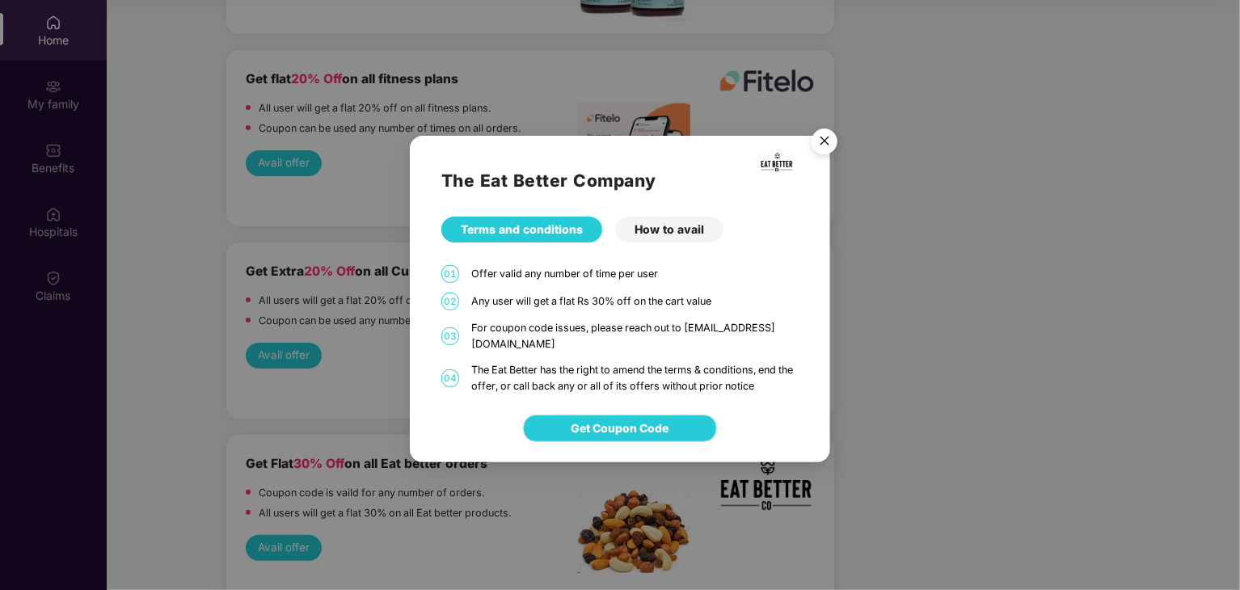
click at [612, 421] on span "Get Coupon Code" at bounding box center [621, 429] width 98 height 18
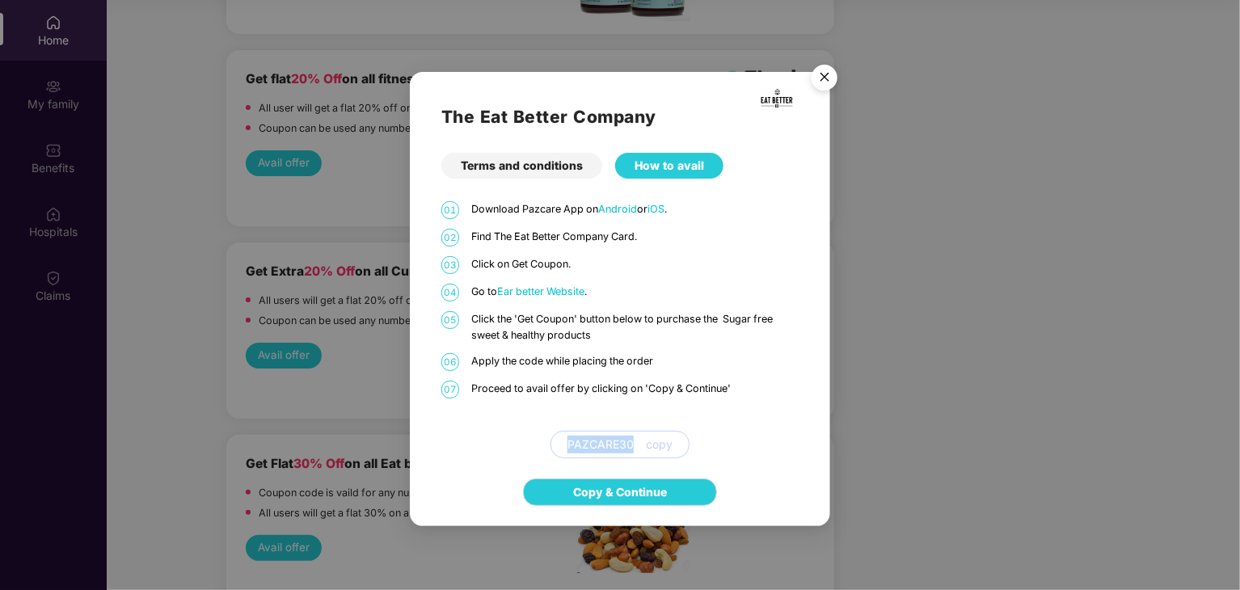
drag, startPoint x: 569, startPoint y: 443, endPoint x: 632, endPoint y: 442, distance: 63.1
click at [632, 442] on span "PAZCARE30" at bounding box center [601, 445] width 66 height 18
copy span "PAZCARE30"
